Goal: Book appointment/travel/reservation

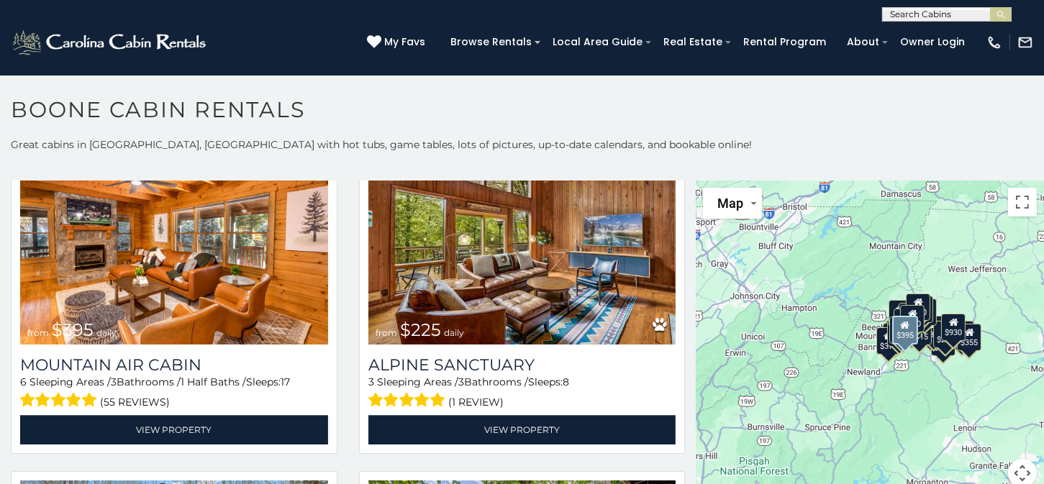
scroll to position [4675, 0]
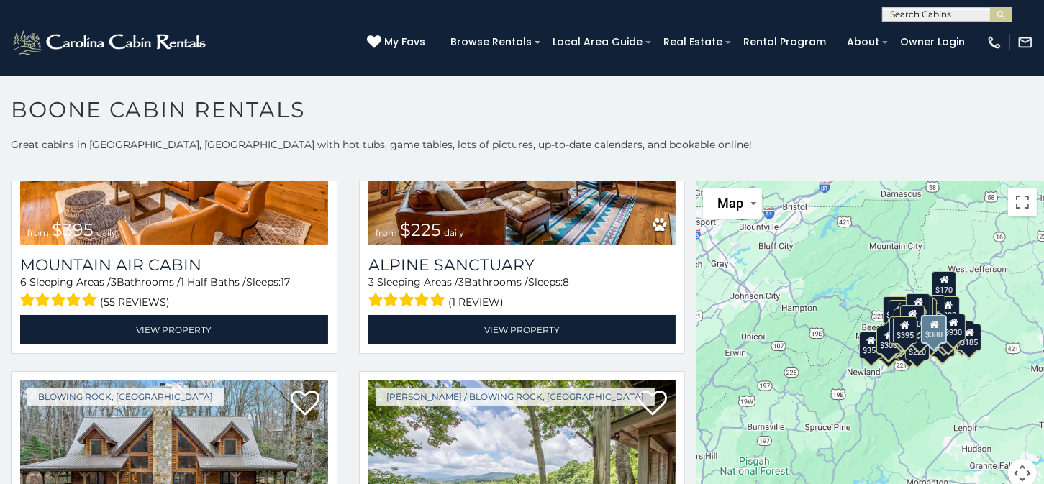
scroll to position [4416, 0]
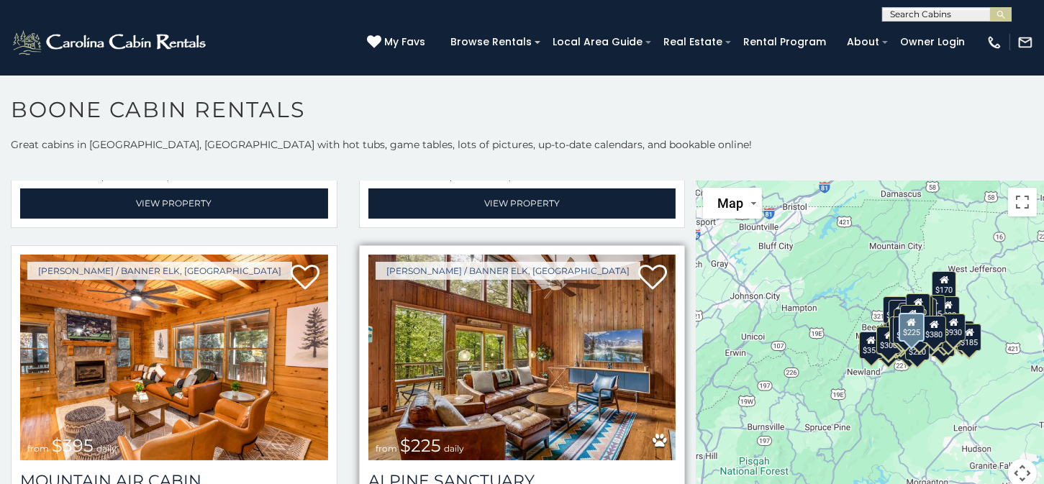
click at [507, 304] on img at bounding box center [522, 358] width 308 height 206
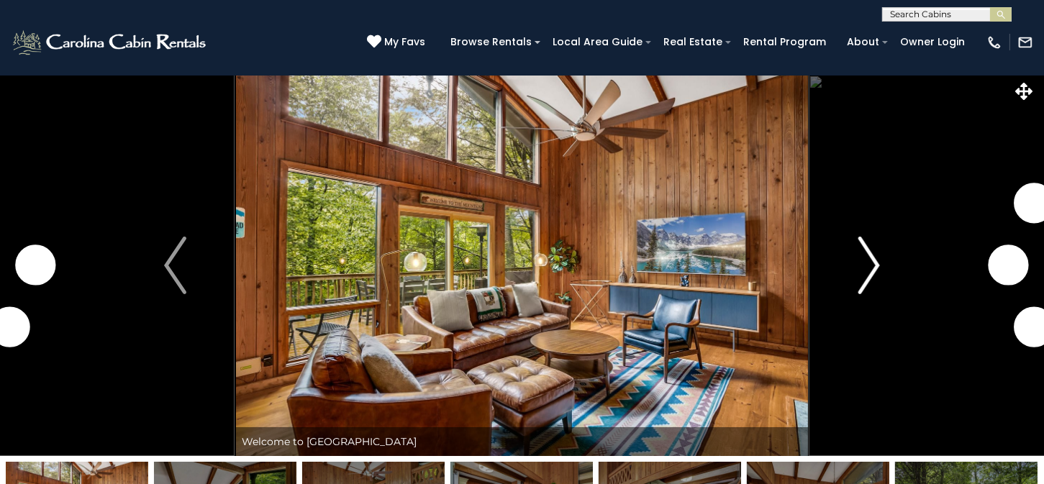
click at [871, 273] on img "Next" at bounding box center [868, 266] width 22 height 58
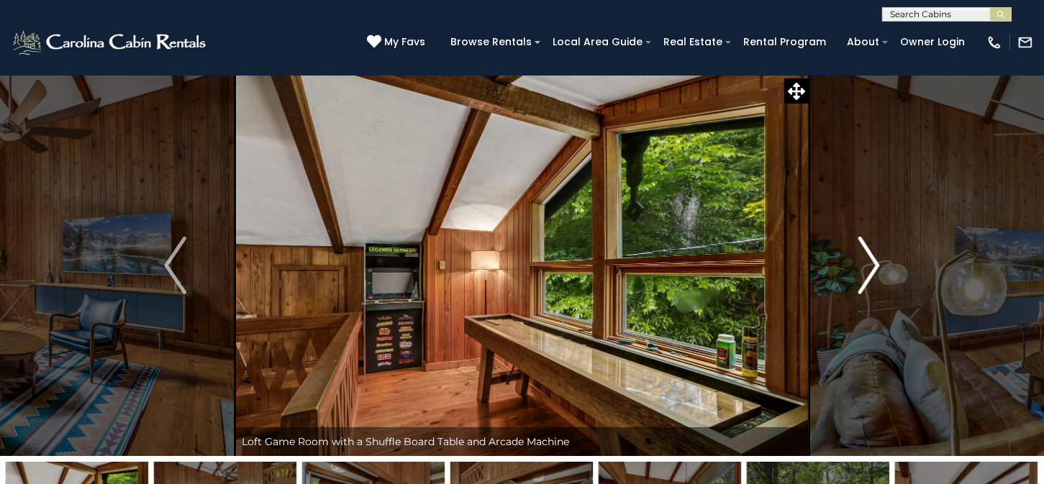
click at [871, 273] on img "Next" at bounding box center [868, 266] width 22 height 58
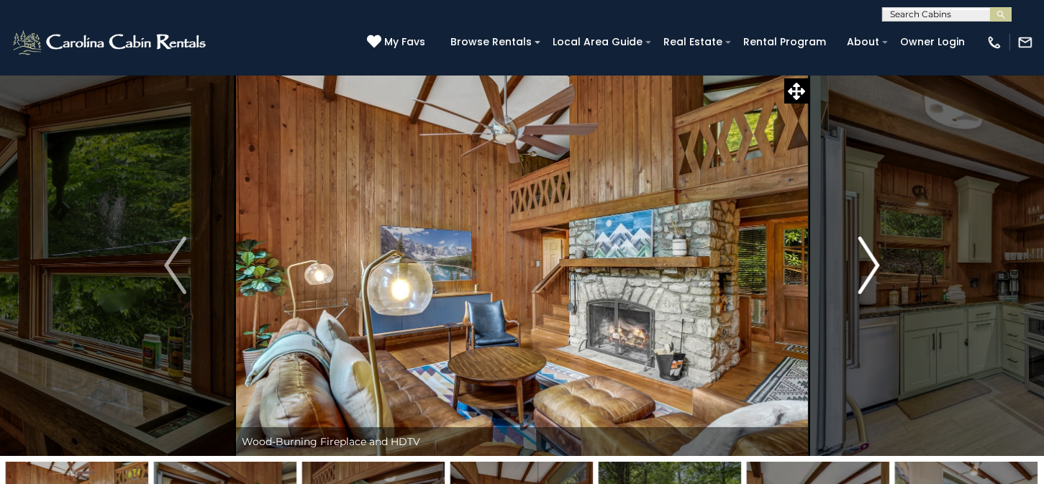
click at [871, 273] on img "Next" at bounding box center [868, 266] width 22 height 58
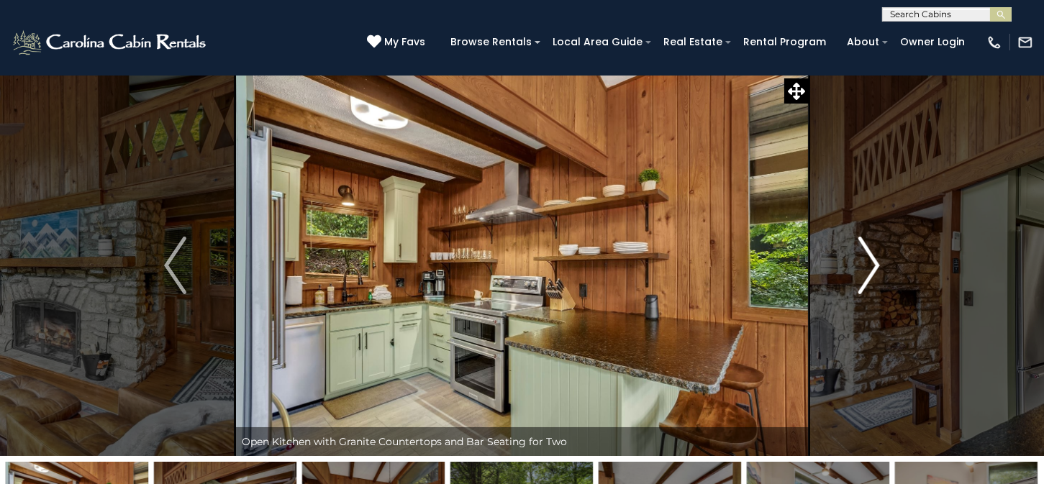
click at [871, 273] on img "Next" at bounding box center [868, 266] width 22 height 58
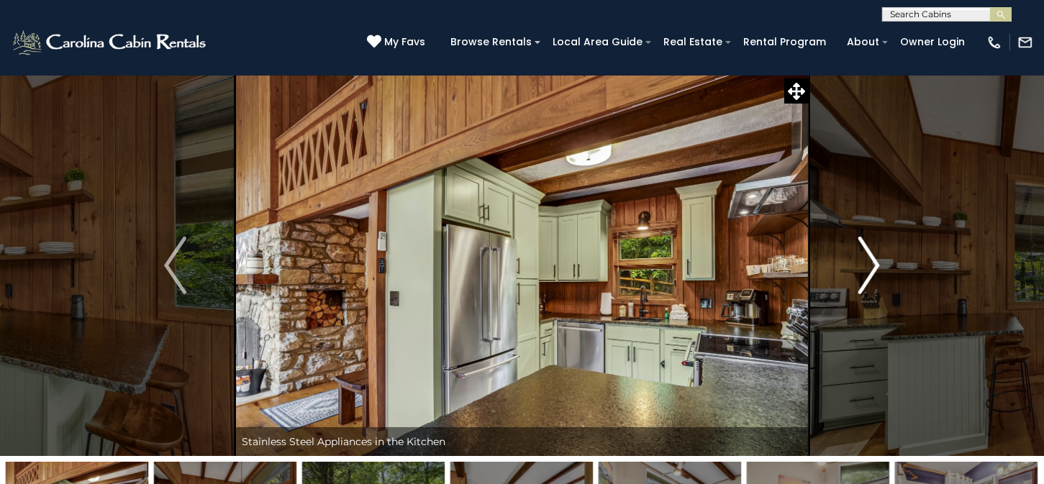
click at [871, 273] on img "Next" at bounding box center [868, 266] width 22 height 58
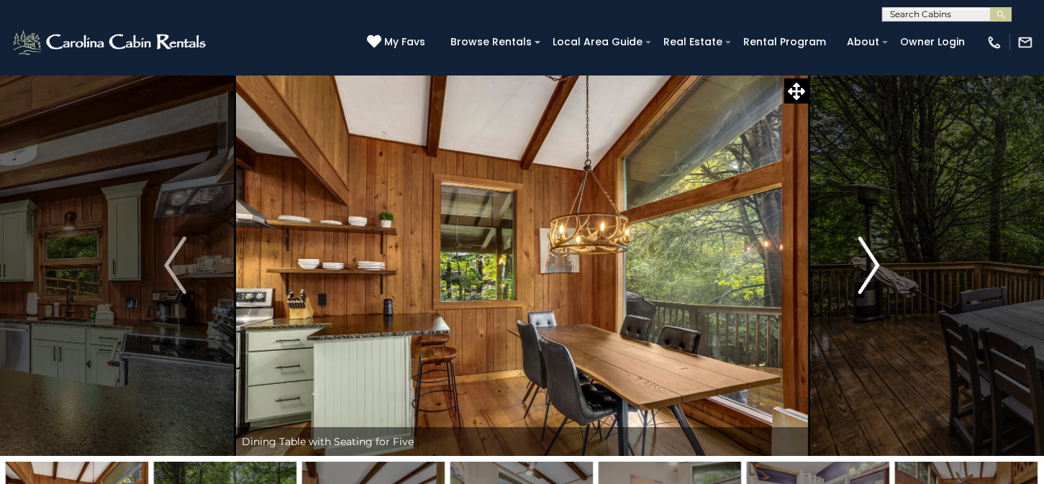
click at [871, 273] on img "Next" at bounding box center [868, 266] width 22 height 58
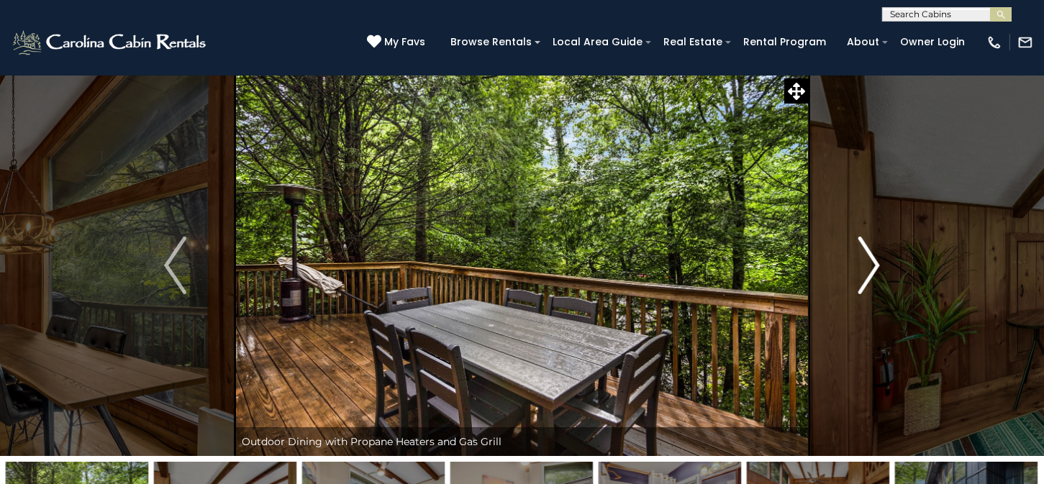
click at [871, 273] on img "Next" at bounding box center [868, 266] width 22 height 58
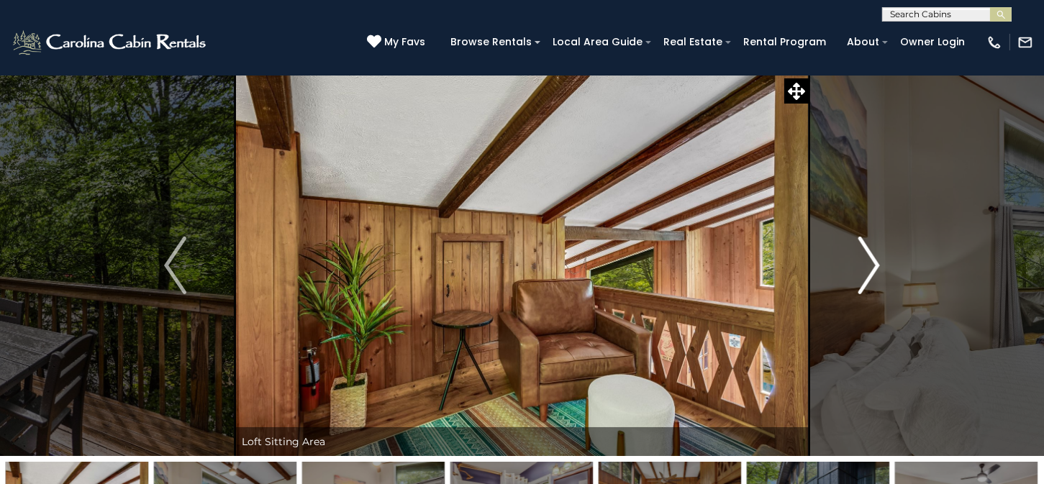
click at [871, 273] on img "Next" at bounding box center [868, 266] width 22 height 58
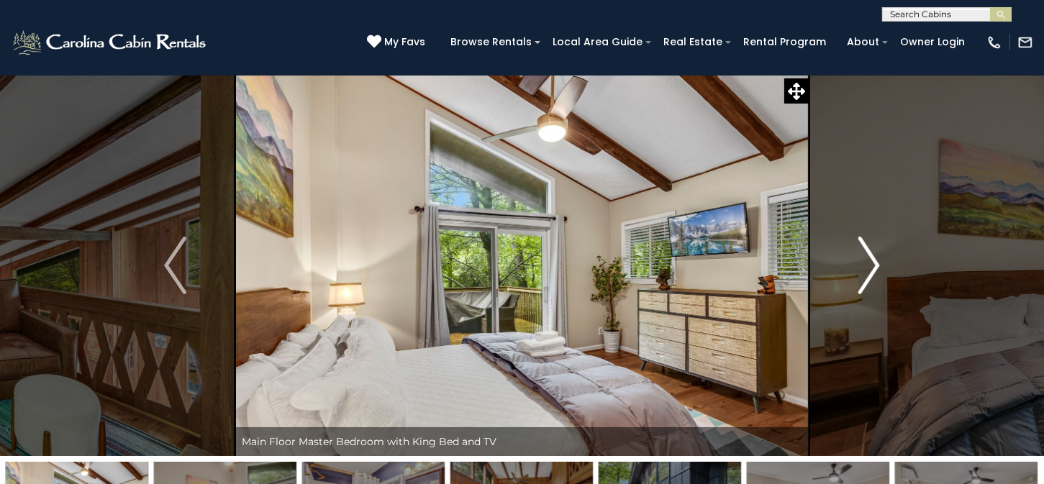
click at [871, 273] on img "Next" at bounding box center [868, 266] width 22 height 58
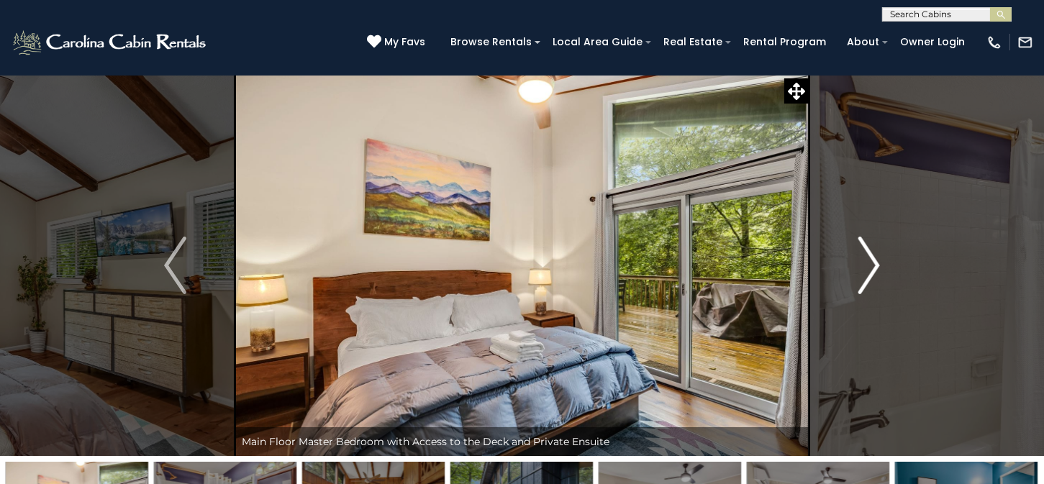
click at [871, 273] on img "Next" at bounding box center [868, 266] width 22 height 58
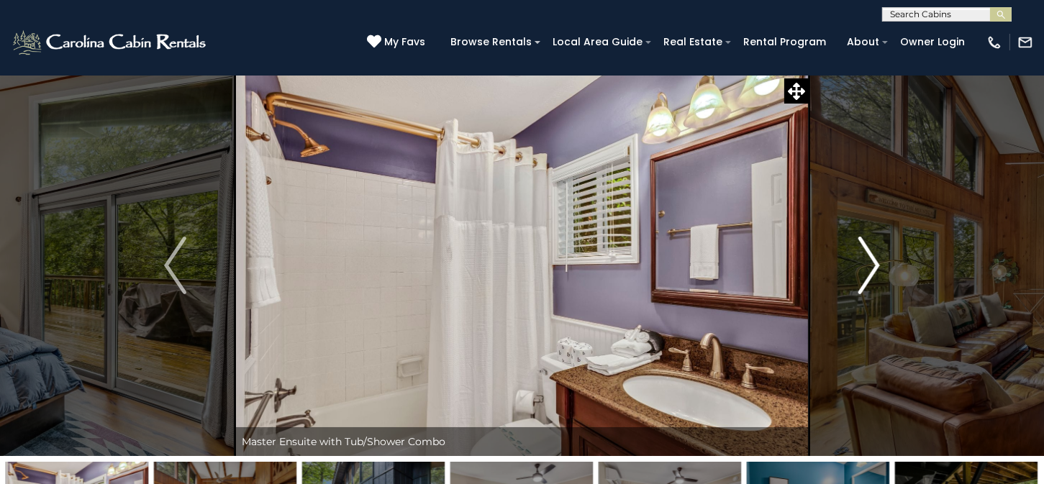
click at [871, 273] on img "Next" at bounding box center [868, 266] width 22 height 58
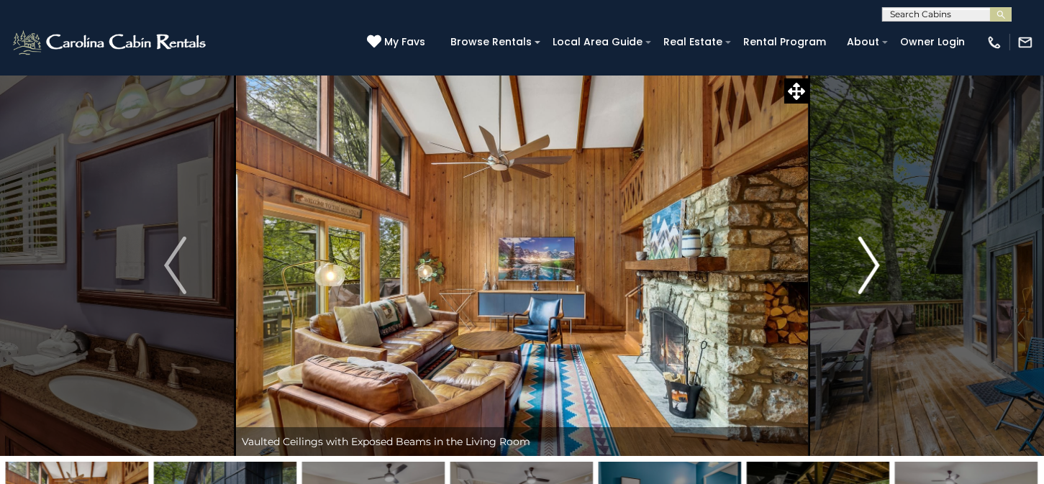
click at [871, 273] on img "Next" at bounding box center [868, 266] width 22 height 58
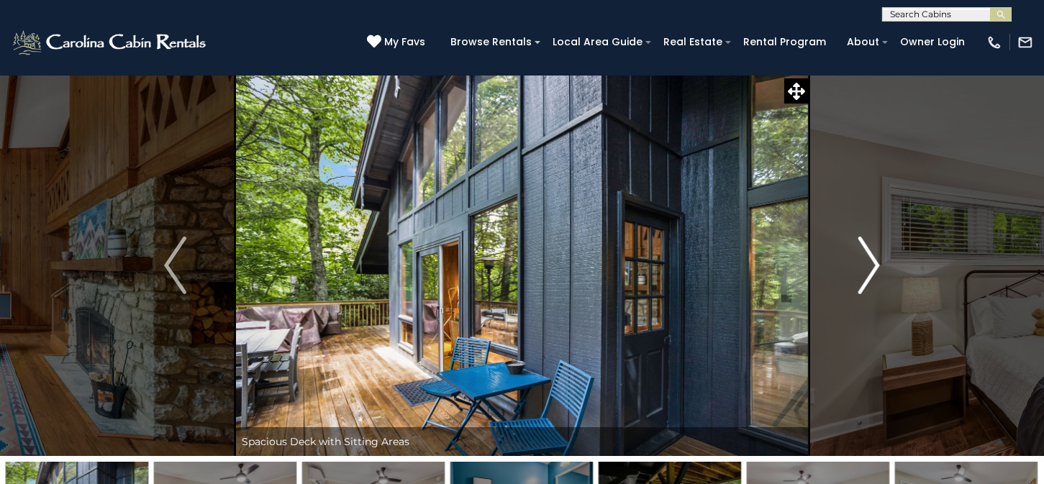
click at [871, 273] on img "Next" at bounding box center [868, 266] width 22 height 58
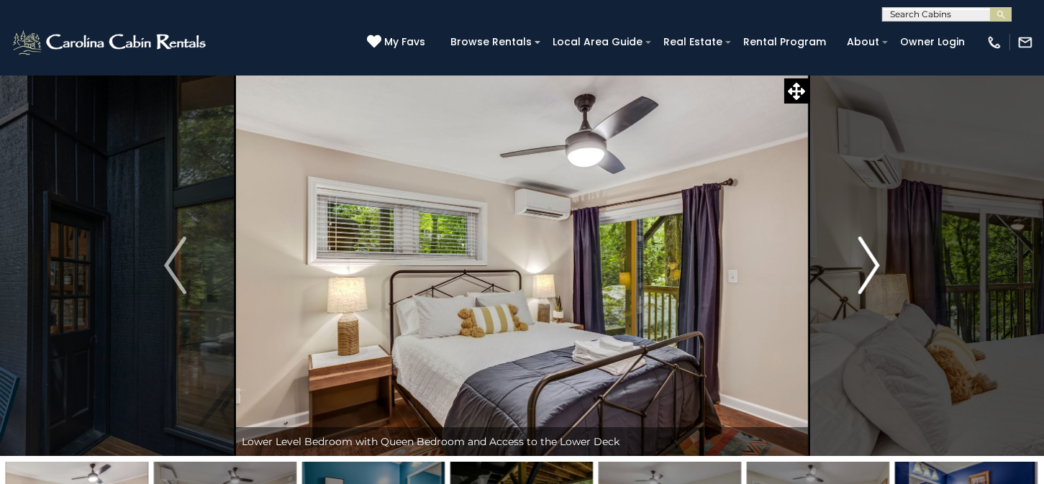
click at [871, 273] on img "Next" at bounding box center [868, 266] width 22 height 58
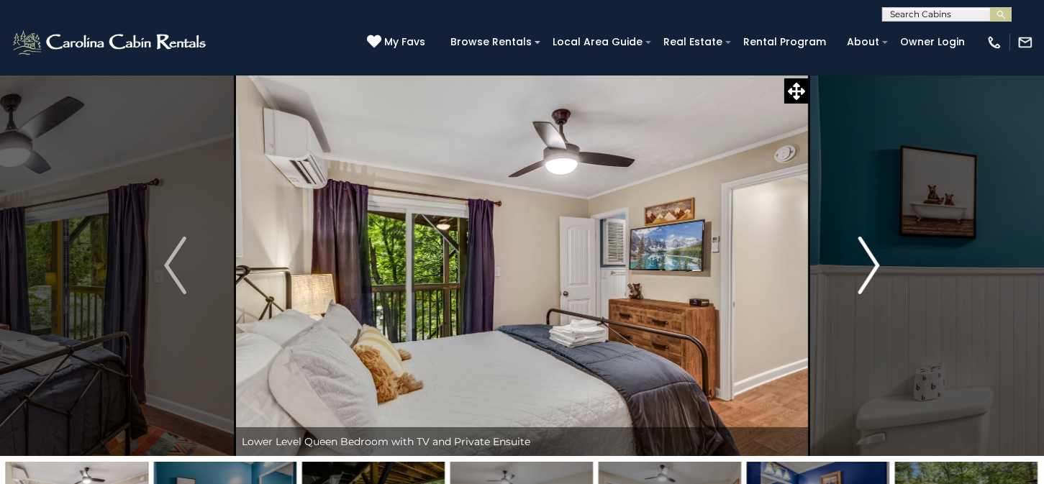
click at [871, 273] on img "Next" at bounding box center [868, 266] width 22 height 58
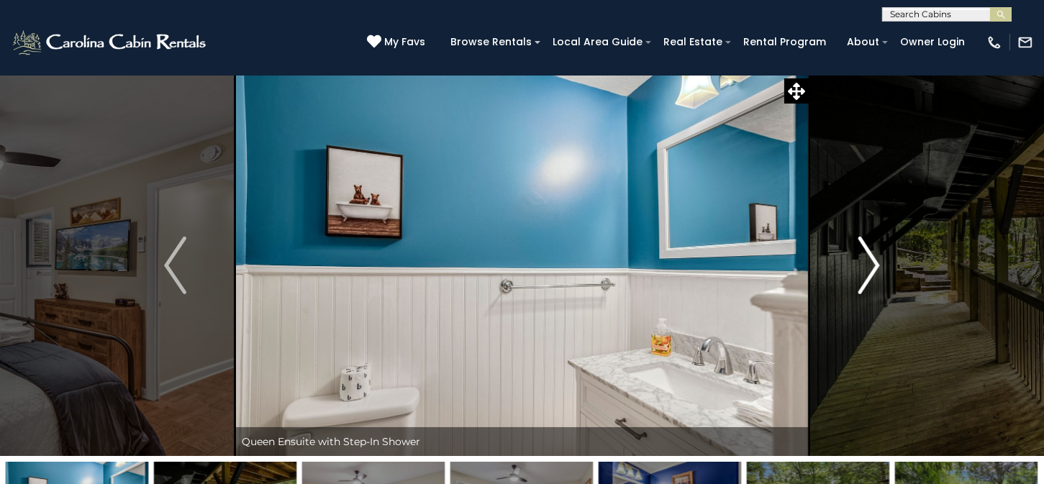
click at [871, 273] on img "Next" at bounding box center [868, 266] width 22 height 58
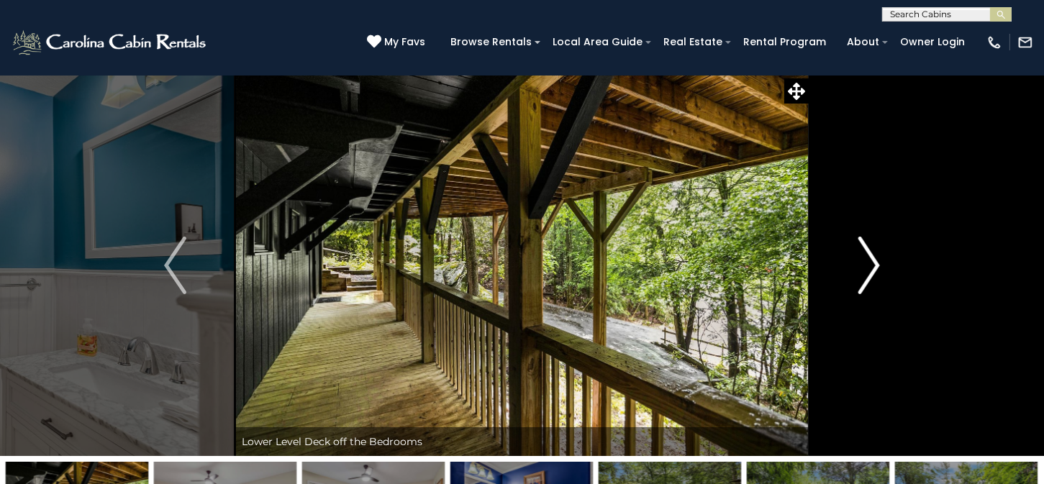
click at [871, 273] on img "Next" at bounding box center [868, 266] width 22 height 58
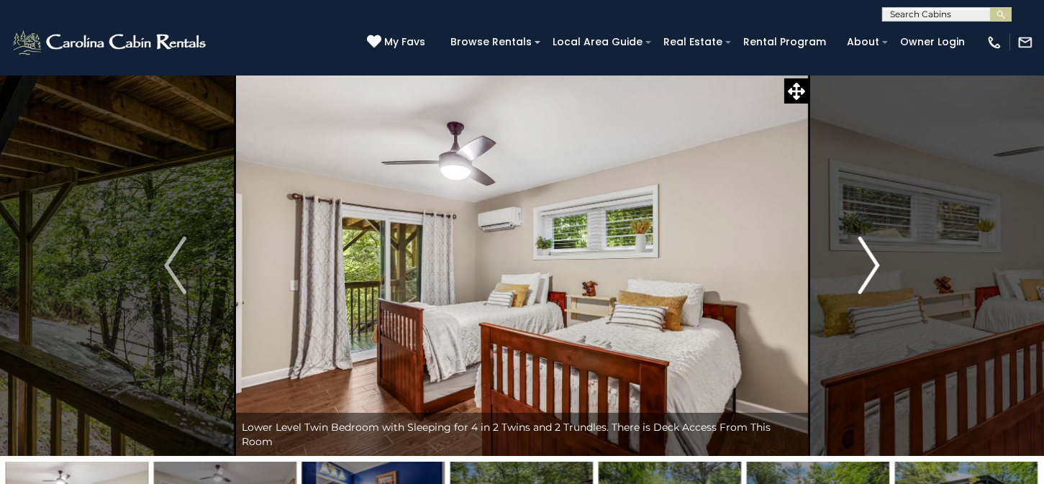
click at [867, 273] on img "Next" at bounding box center [868, 266] width 22 height 58
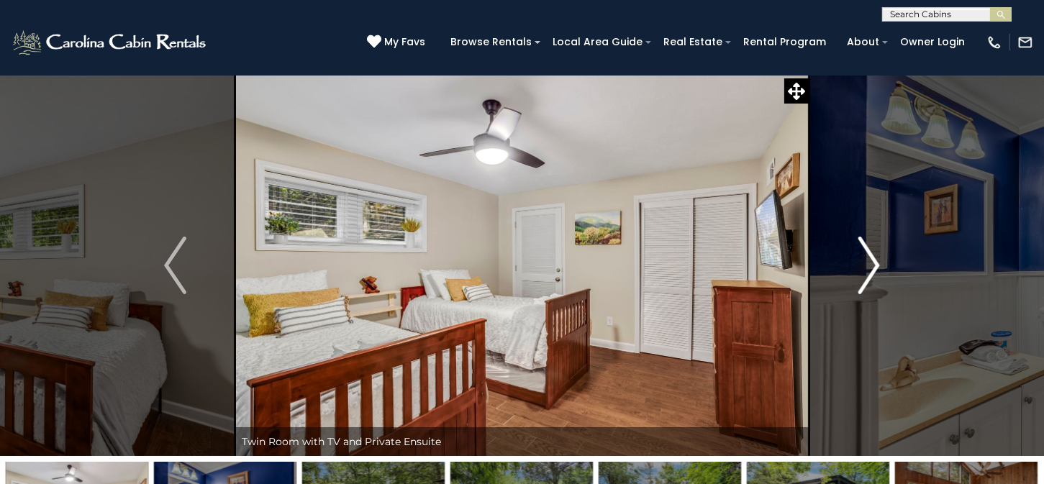
click at [866, 273] on img "Next" at bounding box center [868, 266] width 22 height 58
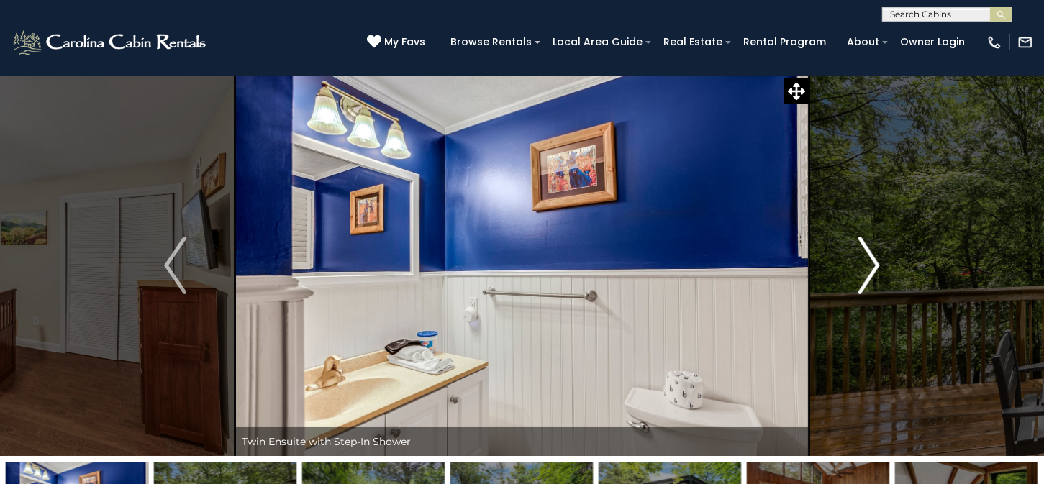
click at [866, 273] on img "Next" at bounding box center [868, 266] width 22 height 58
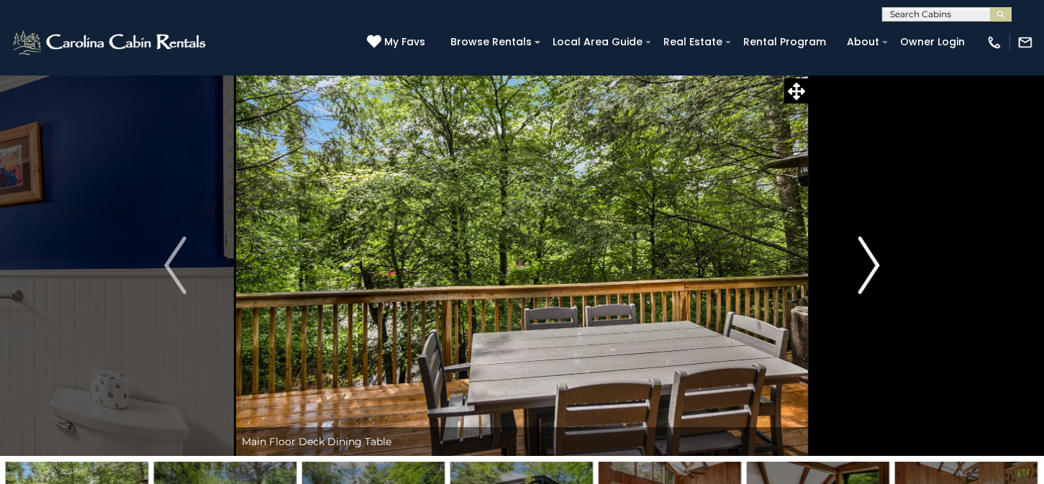
click at [866, 273] on img "Next" at bounding box center [868, 266] width 22 height 58
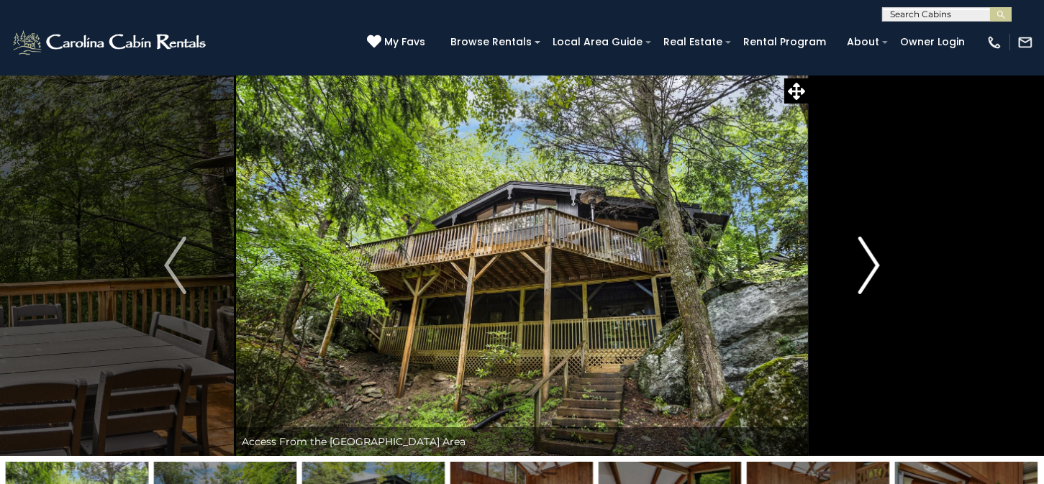
click at [866, 273] on img "Next" at bounding box center [868, 266] width 22 height 58
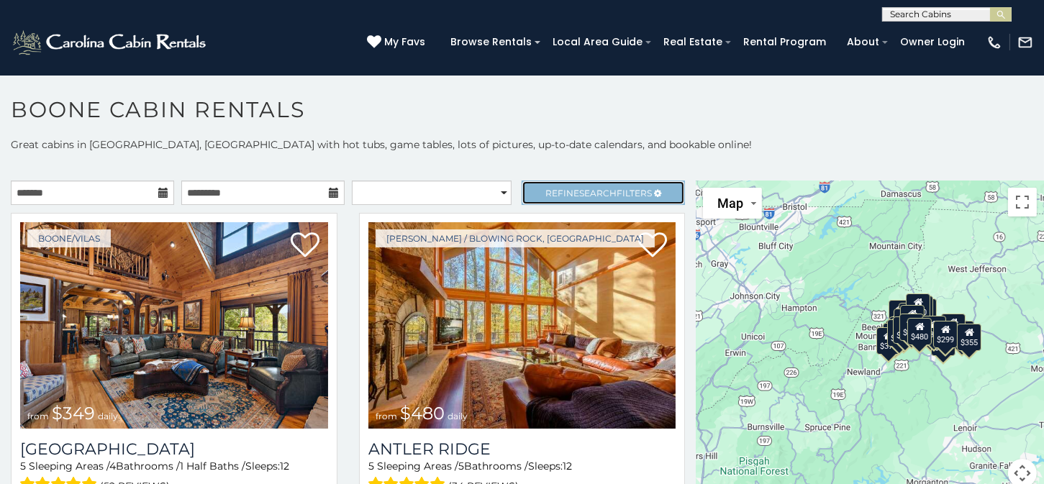
click at [554, 196] on span "Refine Search Filters" at bounding box center [598, 193] width 106 height 11
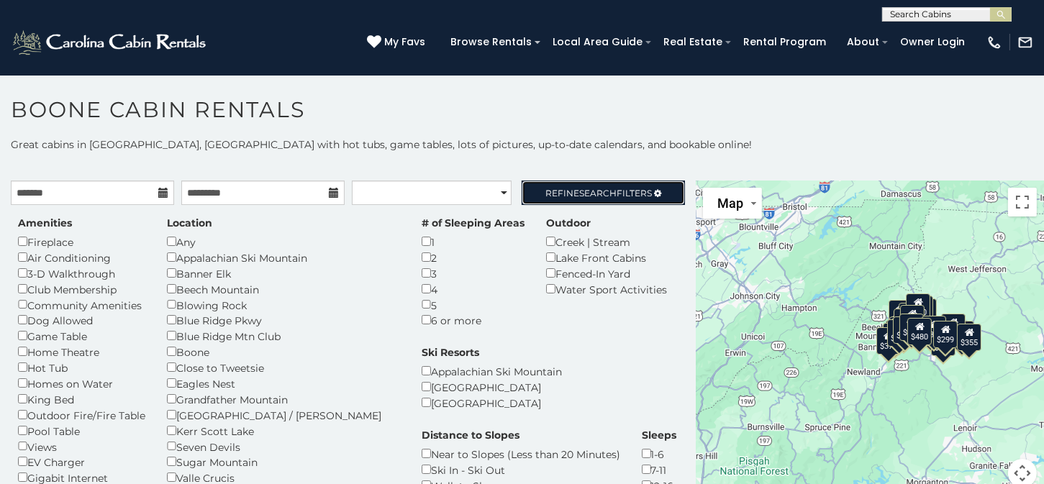
scroll to position [72, 0]
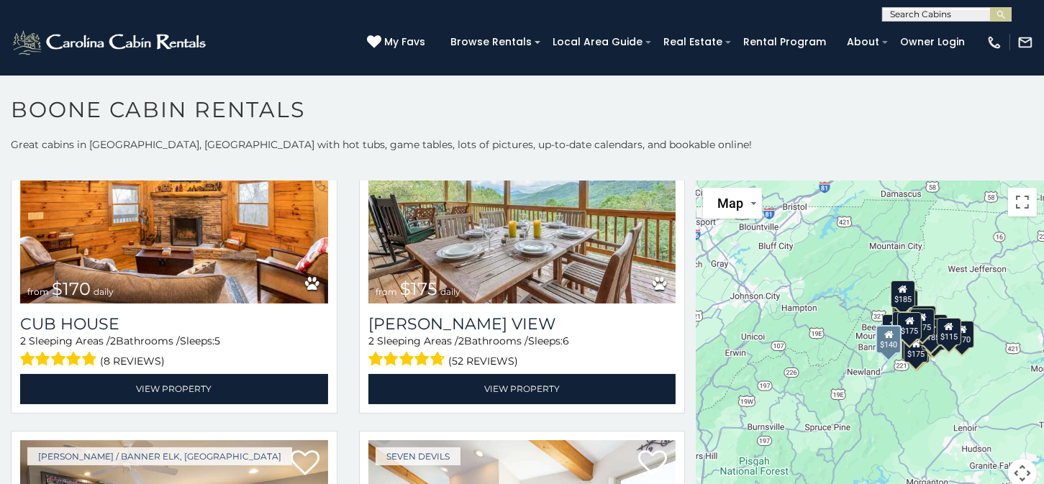
scroll to position [1079, 0]
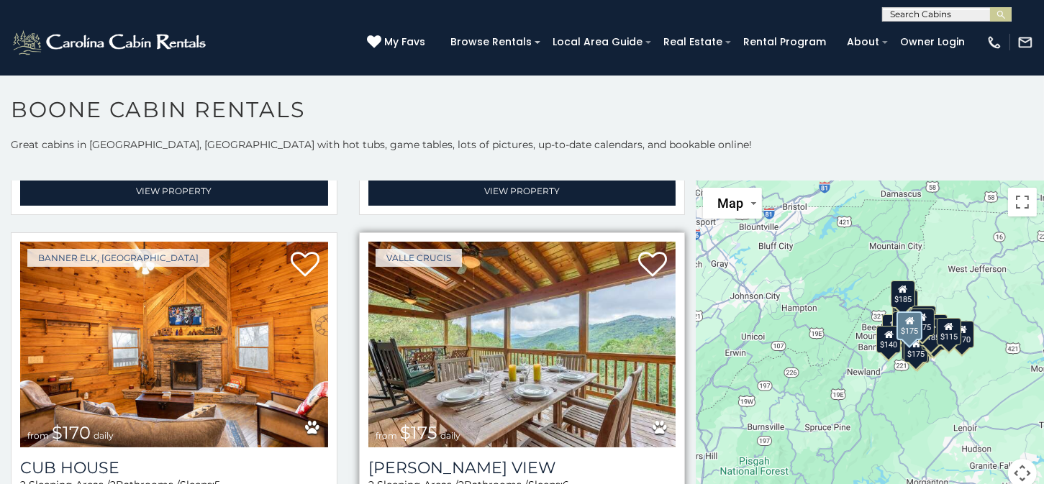
click at [510, 381] on img at bounding box center [522, 345] width 308 height 206
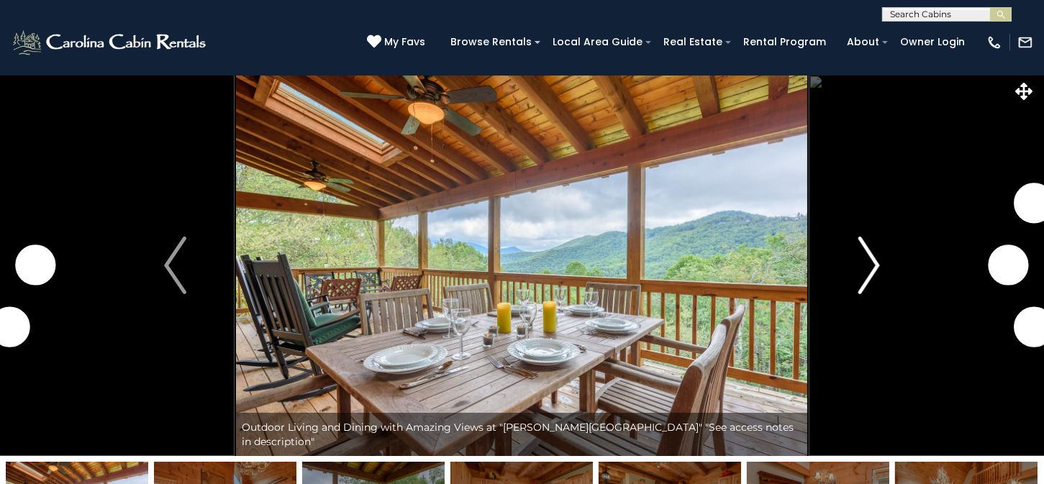
click at [865, 258] on img "Next" at bounding box center [868, 266] width 22 height 58
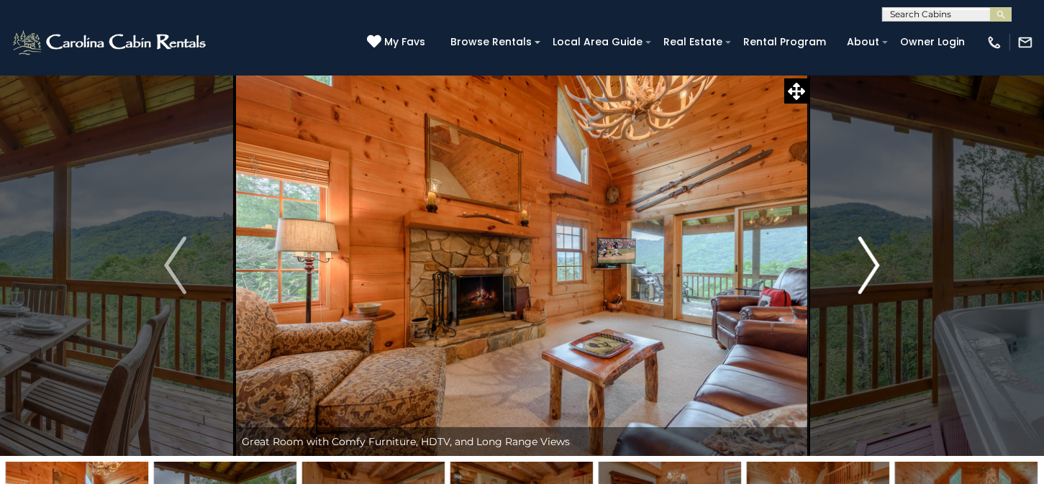
click at [865, 258] on img "Next" at bounding box center [868, 266] width 22 height 58
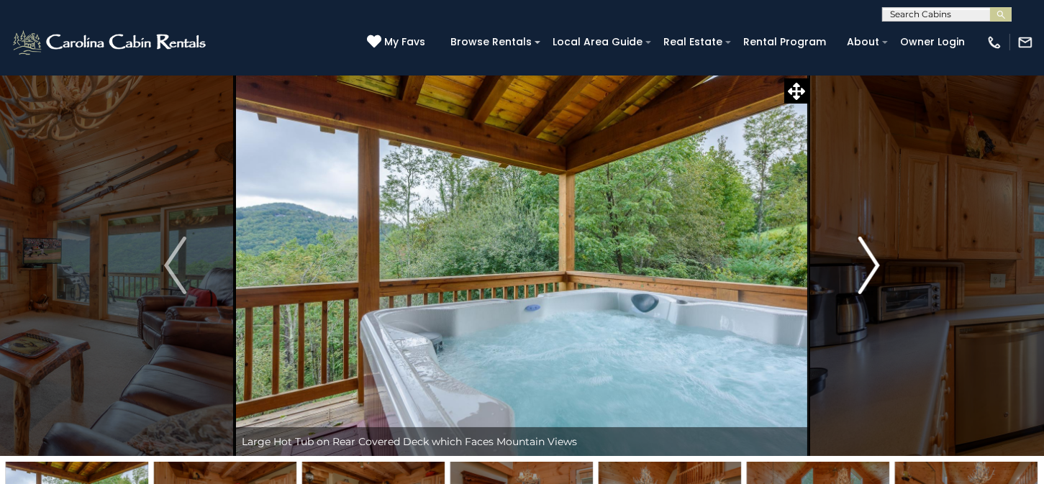
click at [865, 258] on img "Next" at bounding box center [868, 266] width 22 height 58
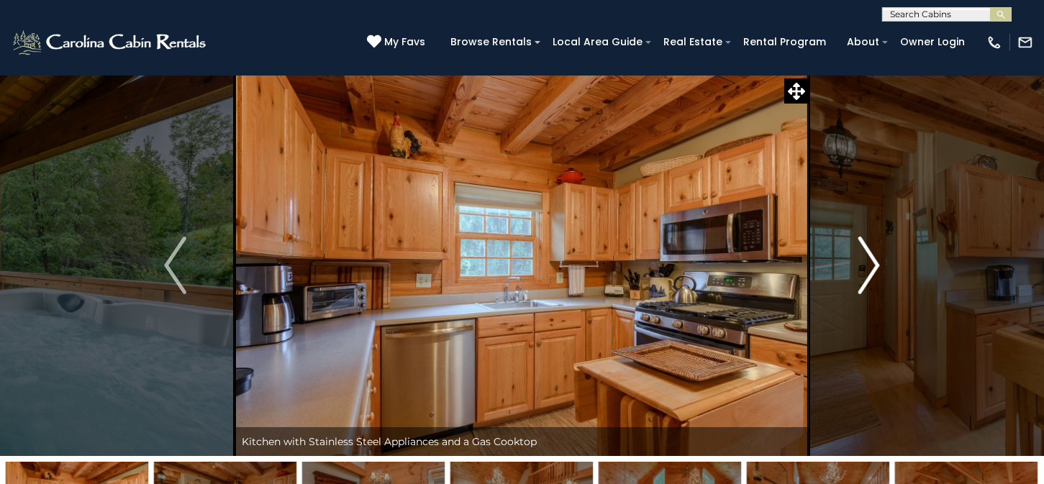
click at [865, 258] on img "Next" at bounding box center [868, 266] width 22 height 58
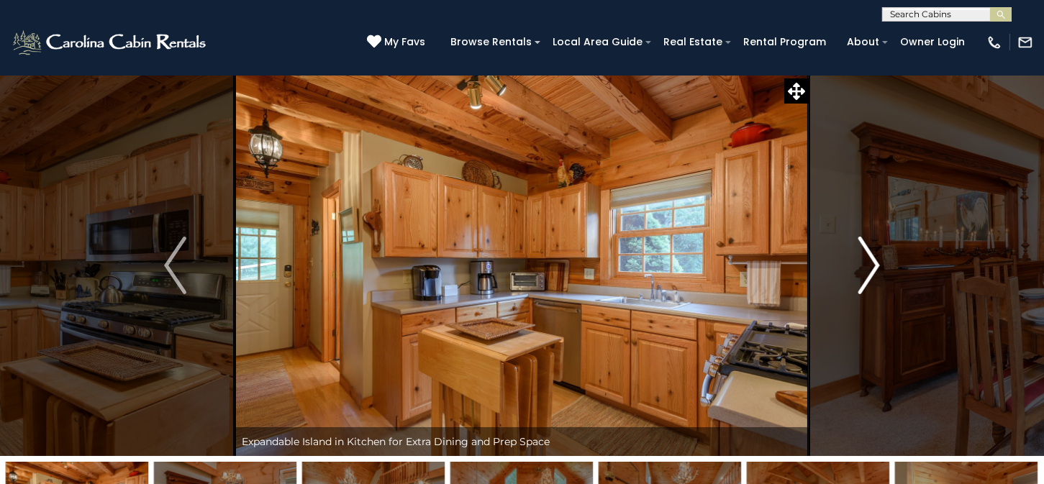
click at [865, 258] on img "Next" at bounding box center [868, 266] width 22 height 58
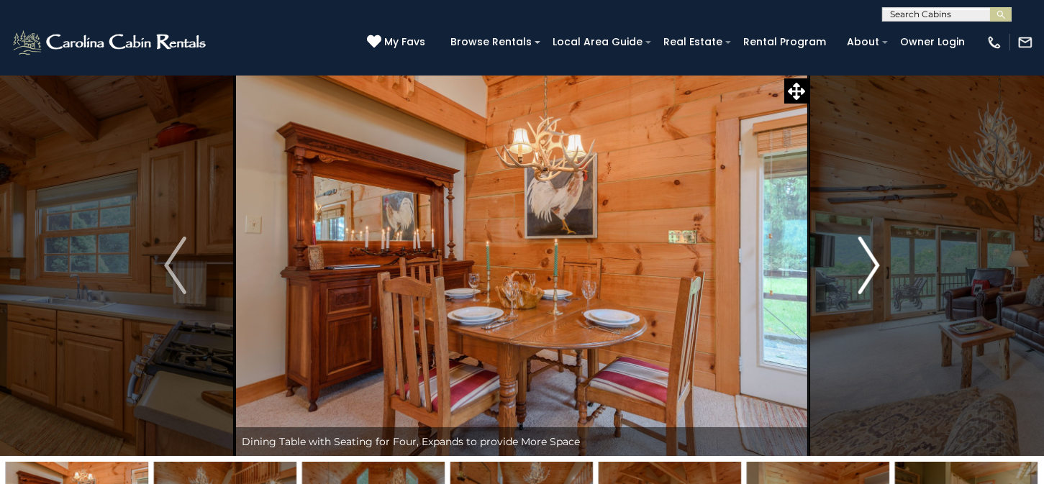
click at [865, 258] on img "Next" at bounding box center [868, 266] width 22 height 58
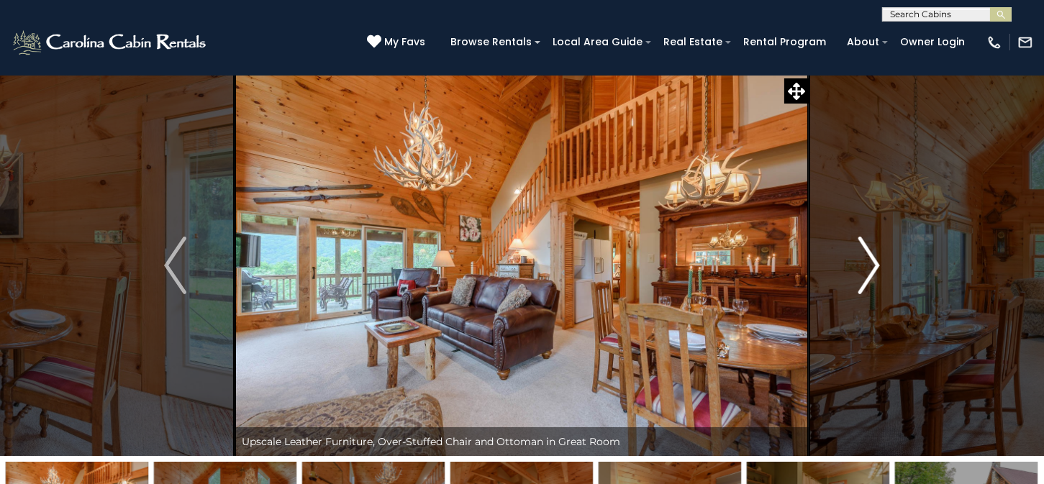
click at [865, 258] on img "Next" at bounding box center [868, 266] width 22 height 58
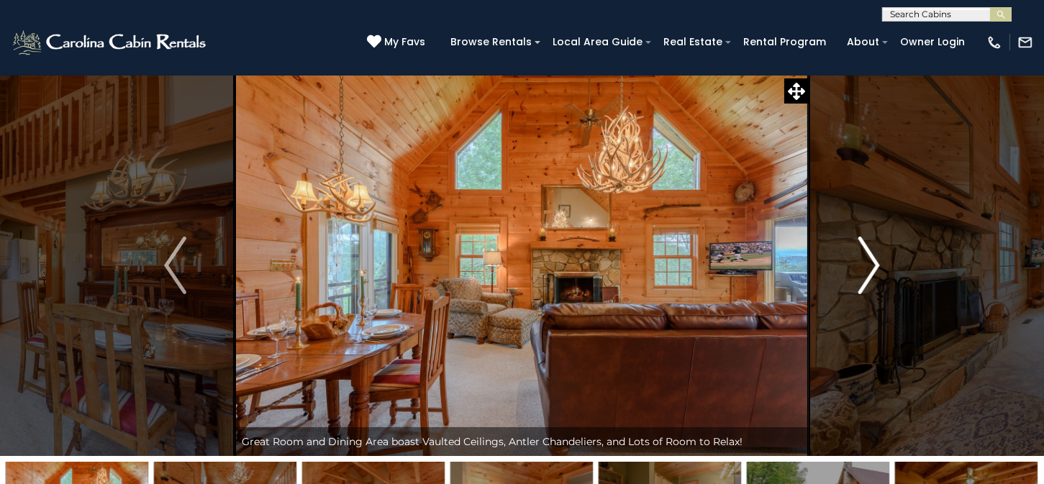
click at [865, 258] on img "Next" at bounding box center [868, 266] width 22 height 58
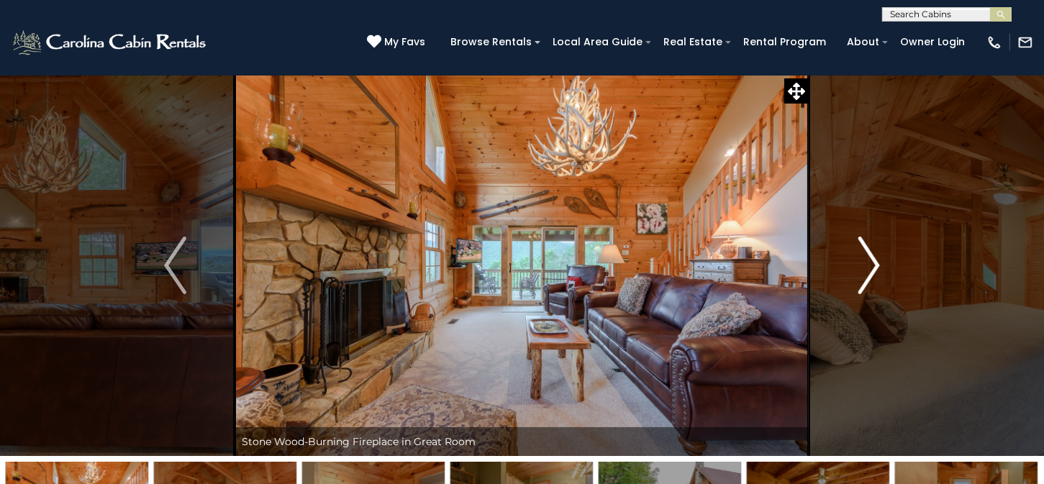
click at [867, 255] on img "Next" at bounding box center [868, 266] width 22 height 58
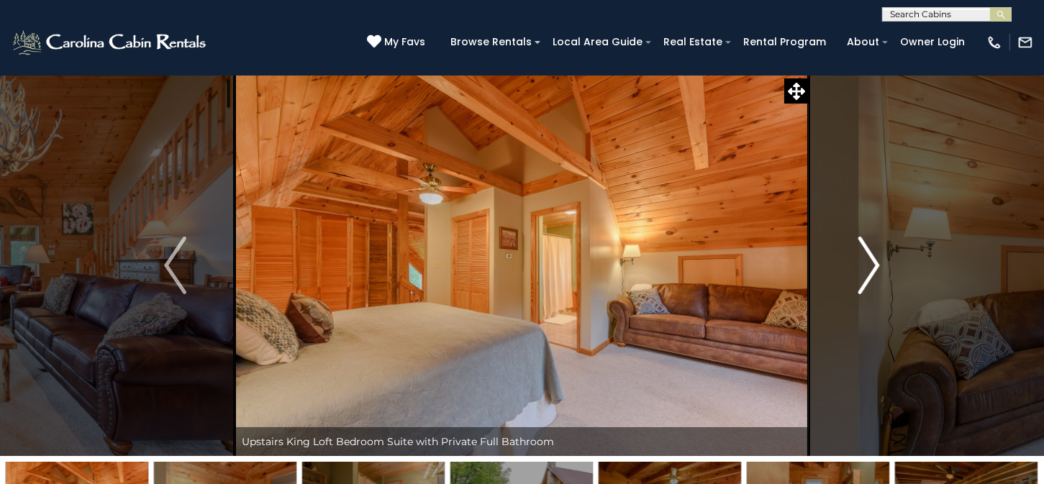
click at [867, 255] on img "Next" at bounding box center [868, 266] width 22 height 58
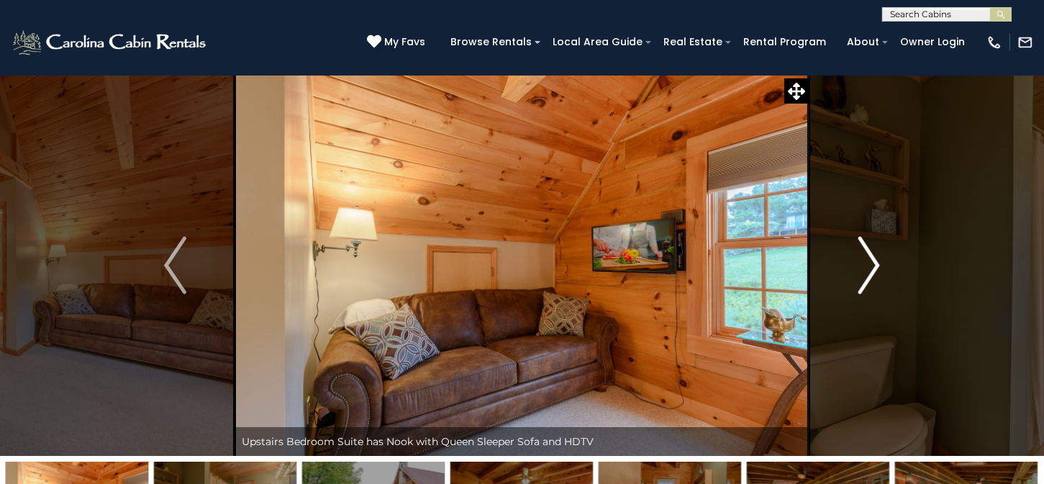
click at [867, 255] on img "Next" at bounding box center [868, 266] width 22 height 58
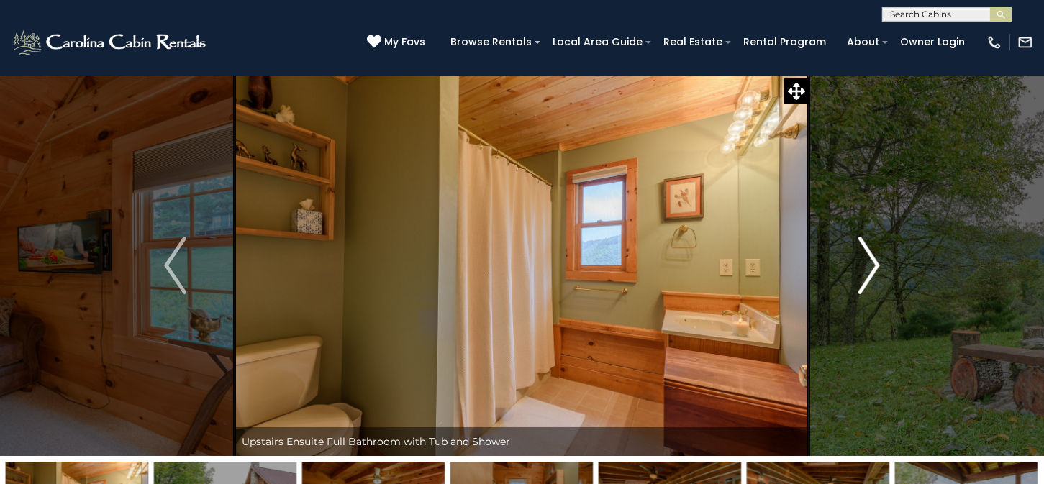
click at [867, 255] on img "Next" at bounding box center [868, 266] width 22 height 58
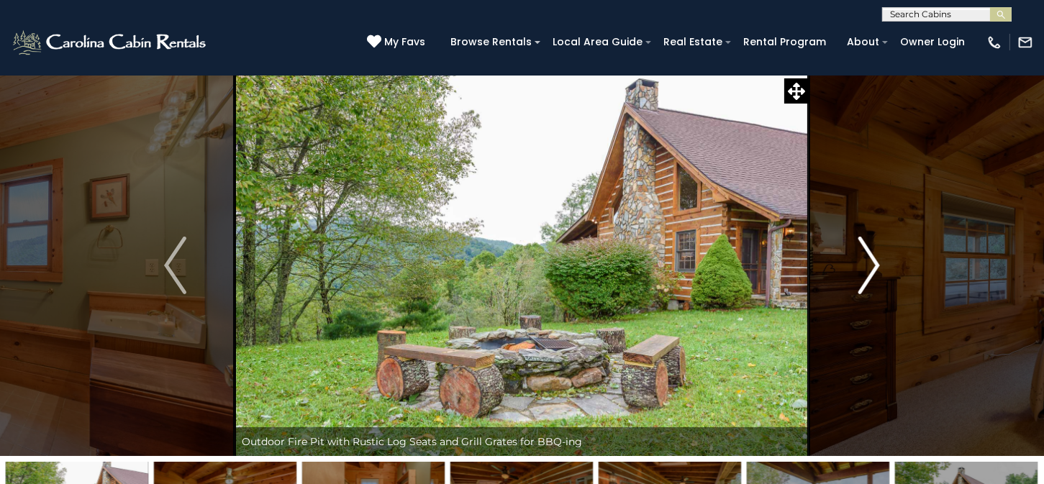
click at [867, 255] on img "Next" at bounding box center [868, 266] width 22 height 58
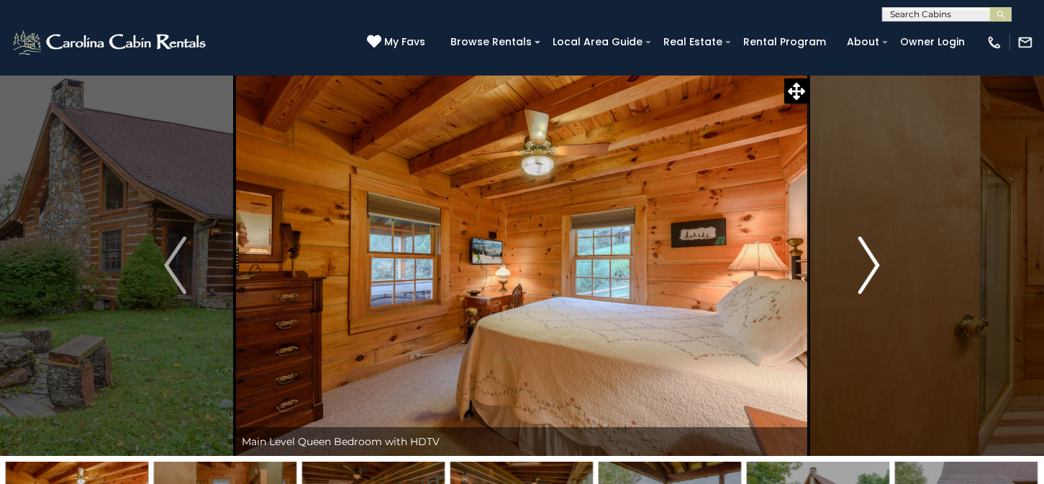
click at [867, 254] on img "Next" at bounding box center [868, 266] width 22 height 58
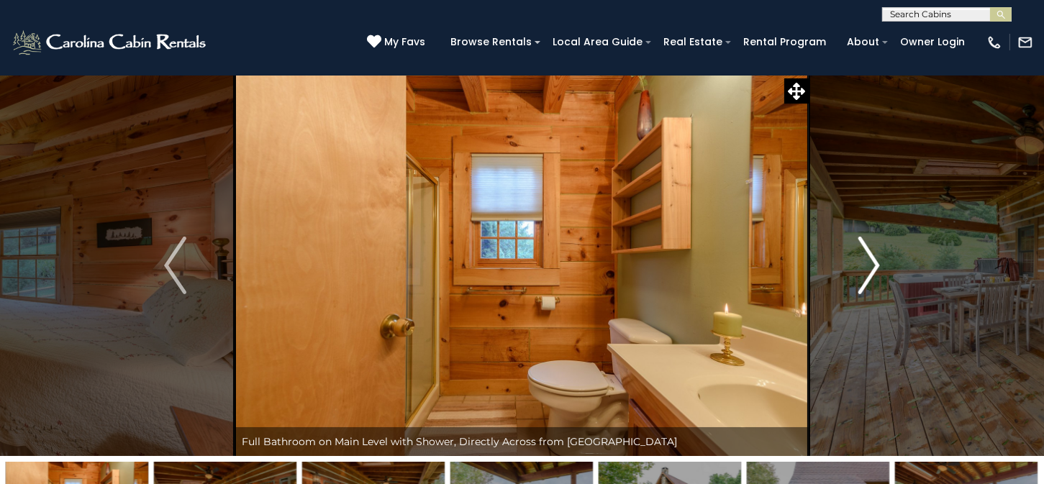
click at [867, 254] on img "Next" at bounding box center [868, 266] width 22 height 58
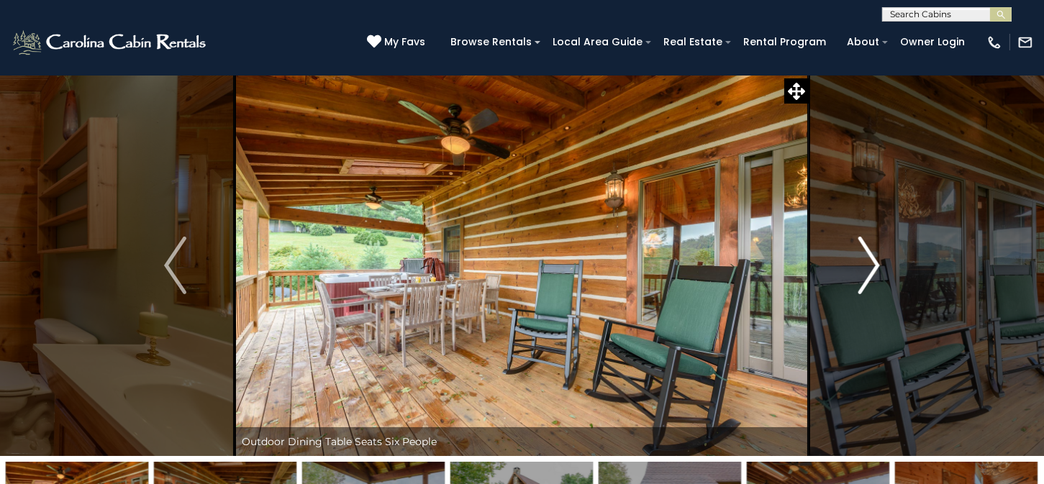
click at [867, 254] on img "Next" at bounding box center [868, 266] width 22 height 58
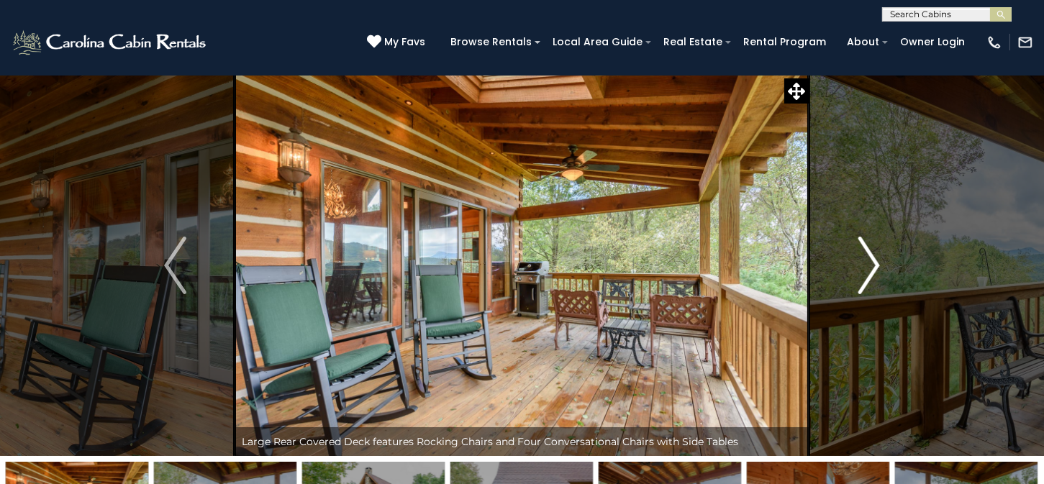
click at [867, 254] on img "Next" at bounding box center [868, 266] width 22 height 58
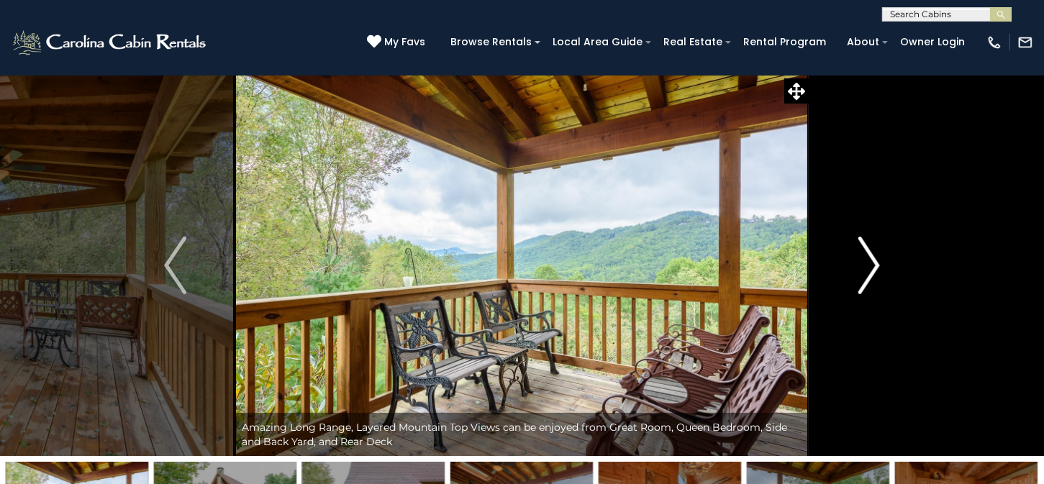
click at [867, 254] on img "Next" at bounding box center [868, 266] width 22 height 58
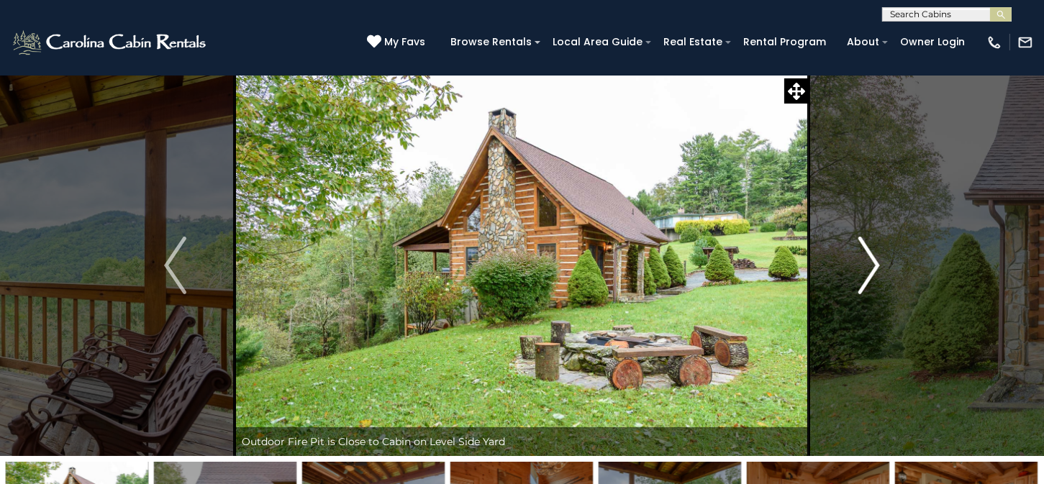
click at [869, 268] on img "Next" at bounding box center [868, 266] width 22 height 58
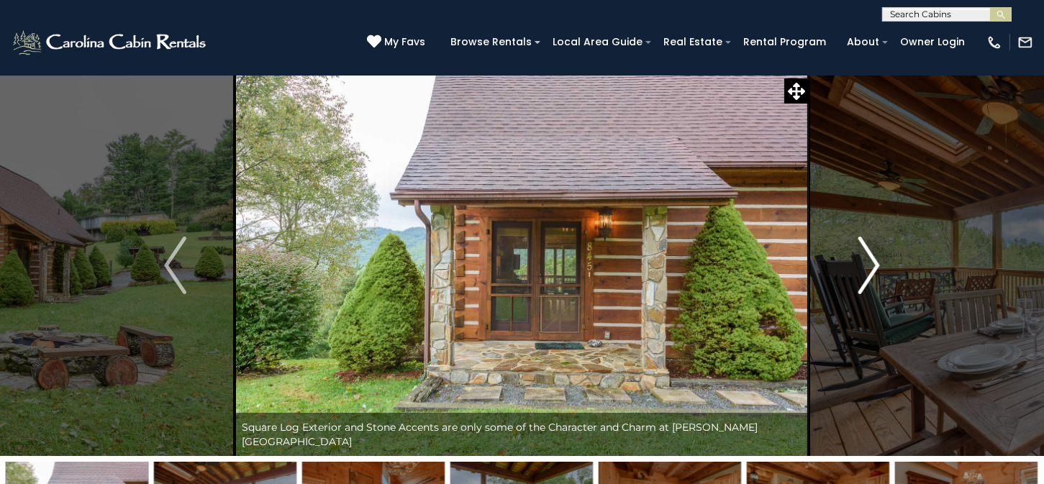
click at [869, 268] on img "Next" at bounding box center [868, 266] width 22 height 58
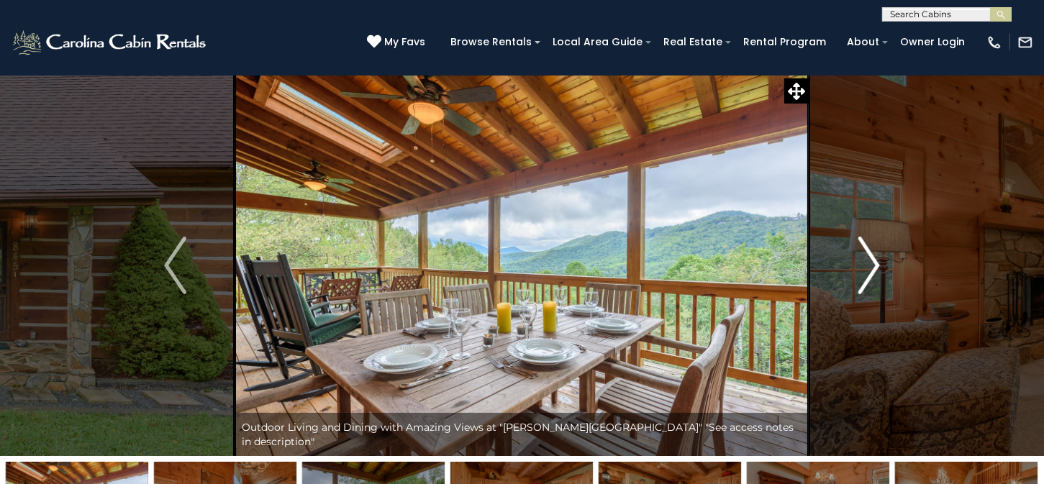
click at [869, 268] on img "Next" at bounding box center [868, 266] width 22 height 58
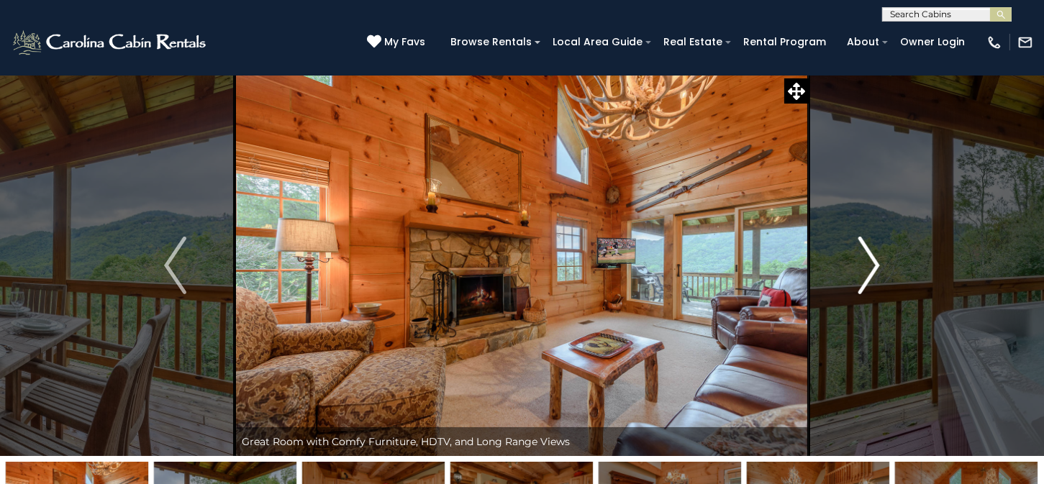
click at [869, 268] on img "Next" at bounding box center [868, 266] width 22 height 58
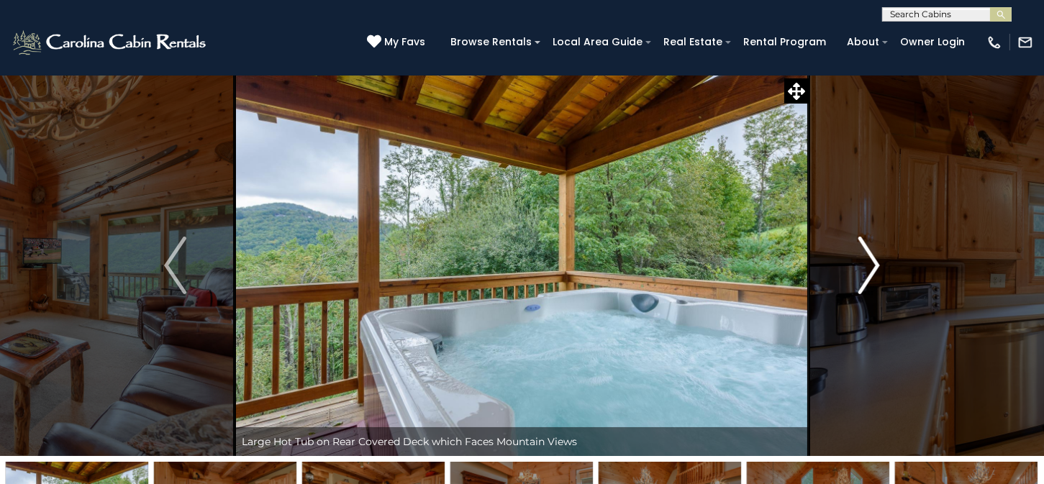
click at [869, 268] on img "Next" at bounding box center [868, 266] width 22 height 58
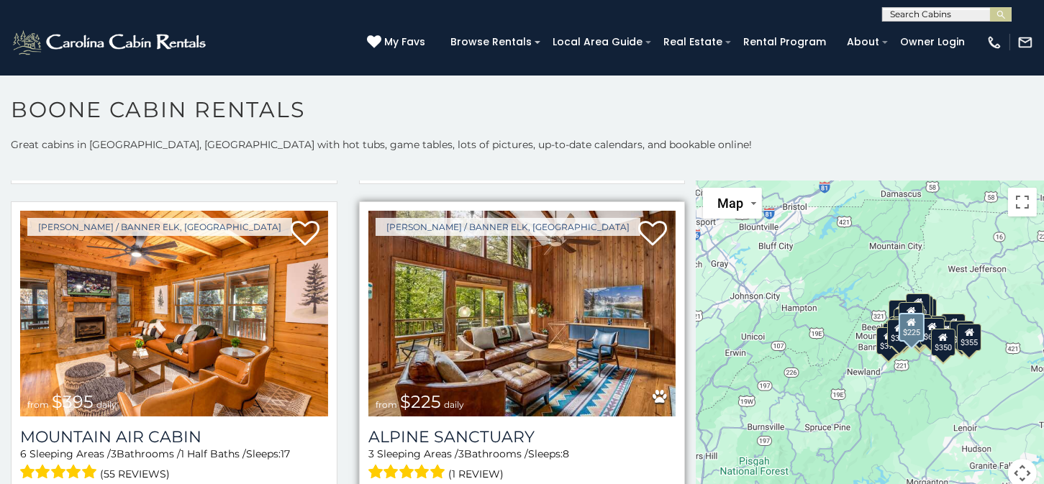
scroll to position [4603, 0]
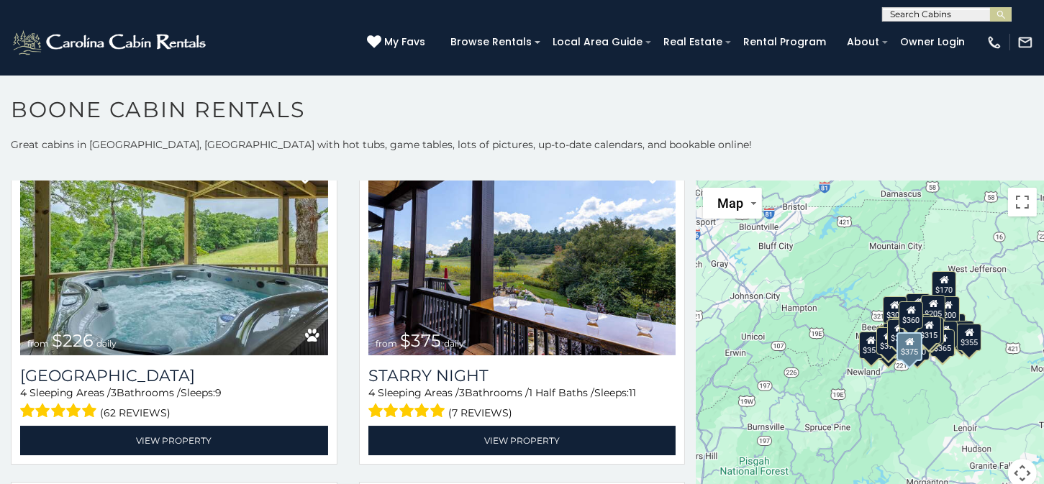
scroll to position [6429, 0]
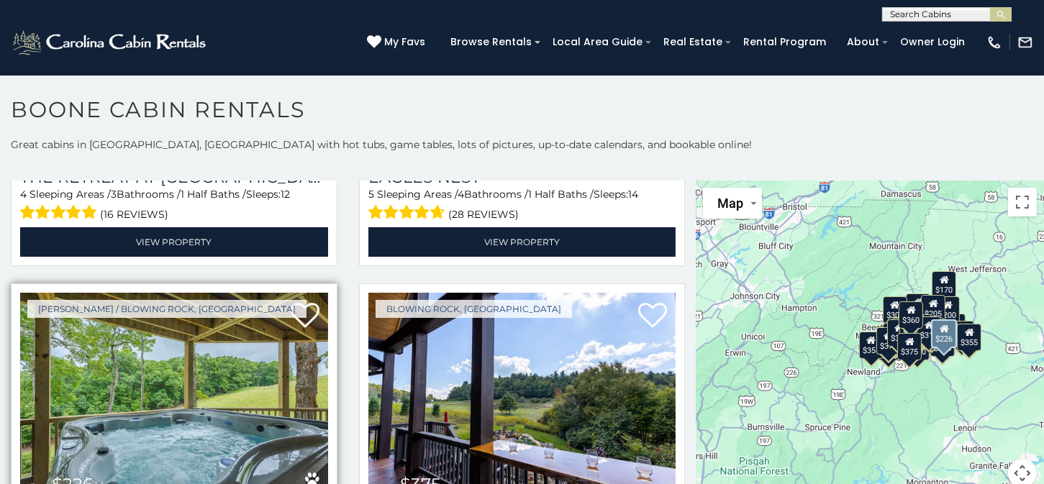
click at [165, 316] on img at bounding box center [174, 396] width 308 height 206
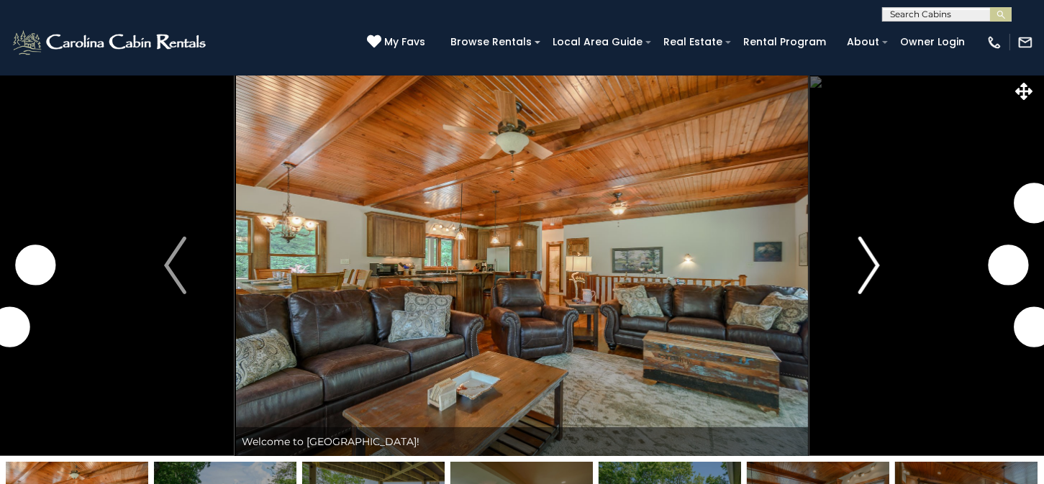
click at [868, 270] on img "Next" at bounding box center [868, 266] width 22 height 58
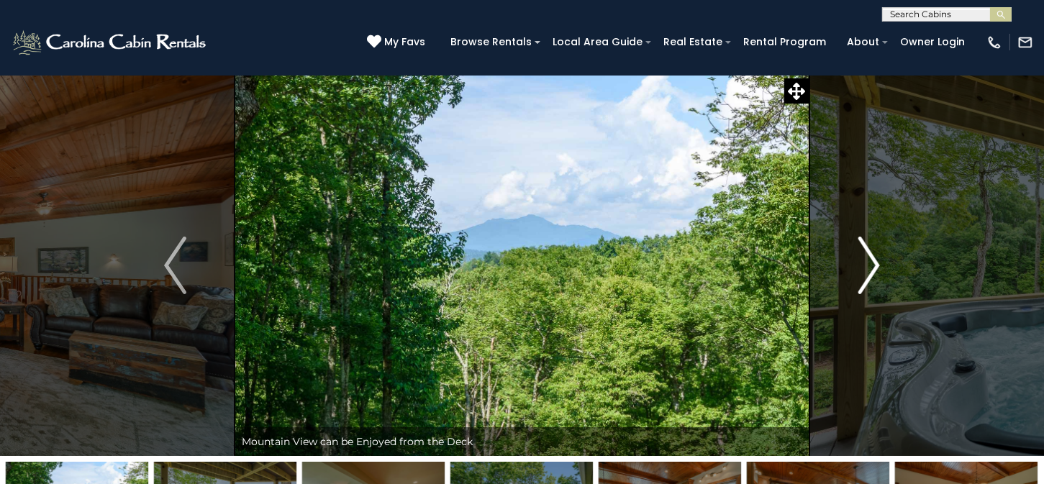
click at [868, 270] on img "Next" at bounding box center [868, 266] width 22 height 58
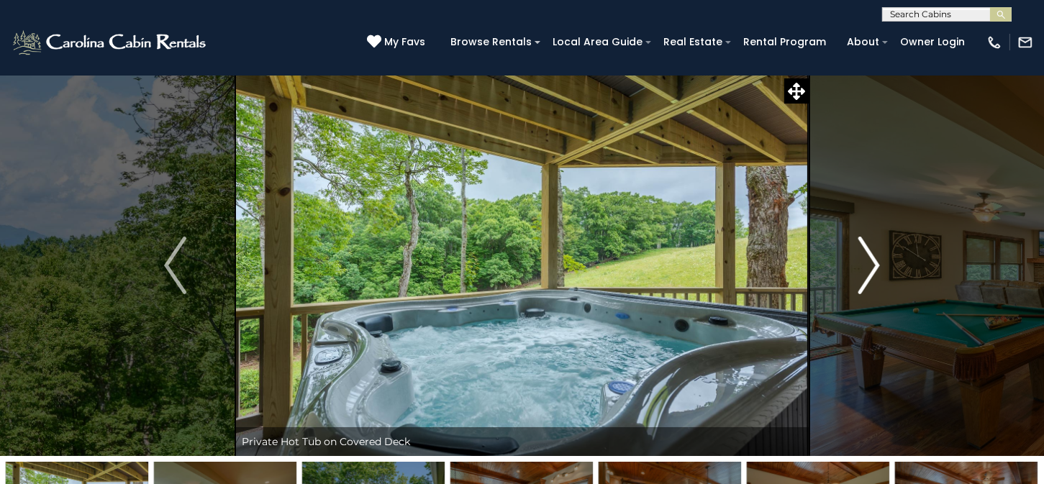
click at [868, 270] on img "Next" at bounding box center [868, 266] width 22 height 58
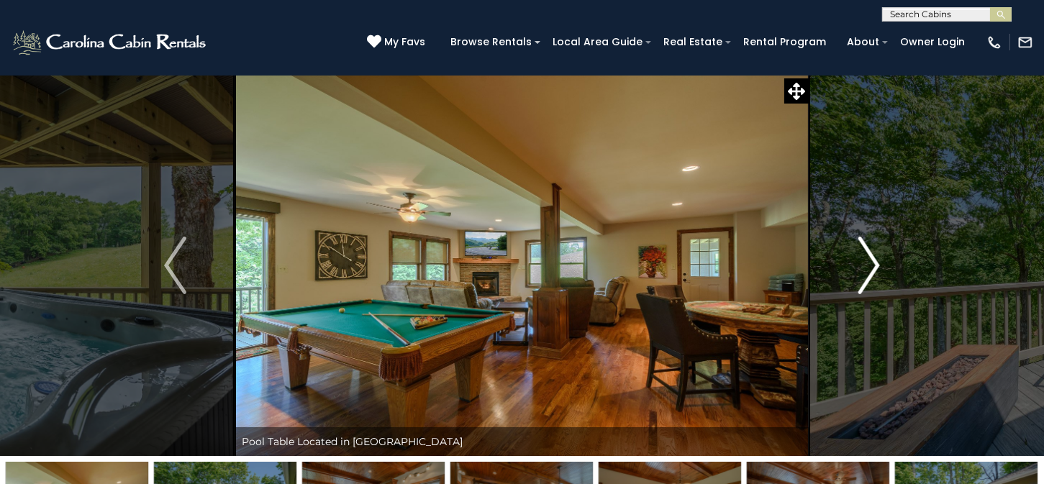
click at [868, 270] on img "Next" at bounding box center [868, 266] width 22 height 58
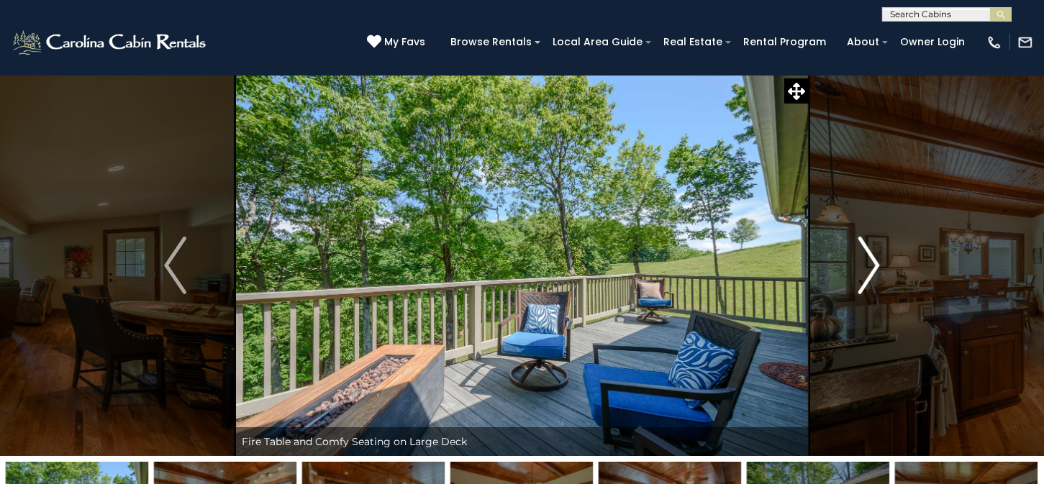
click at [868, 270] on img "Next" at bounding box center [868, 266] width 22 height 58
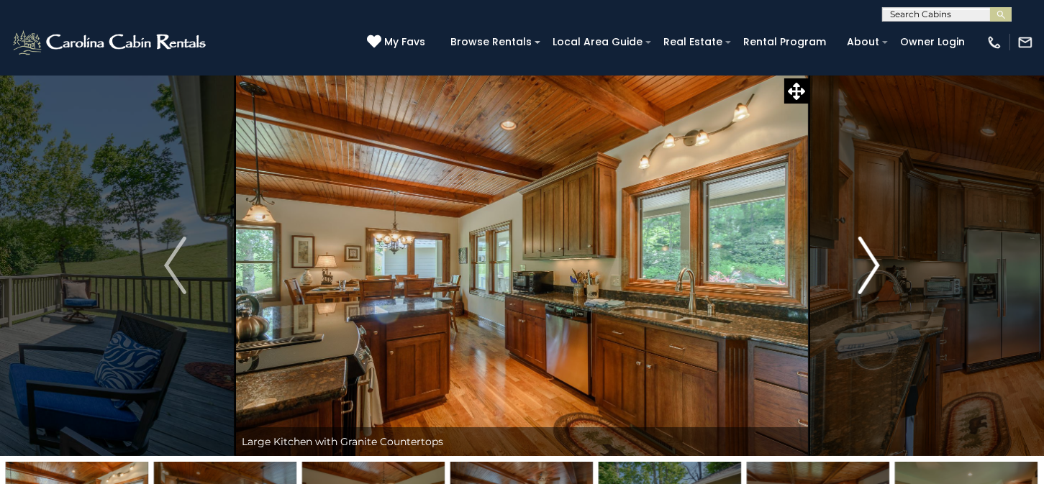
click at [868, 270] on img "Next" at bounding box center [868, 266] width 22 height 58
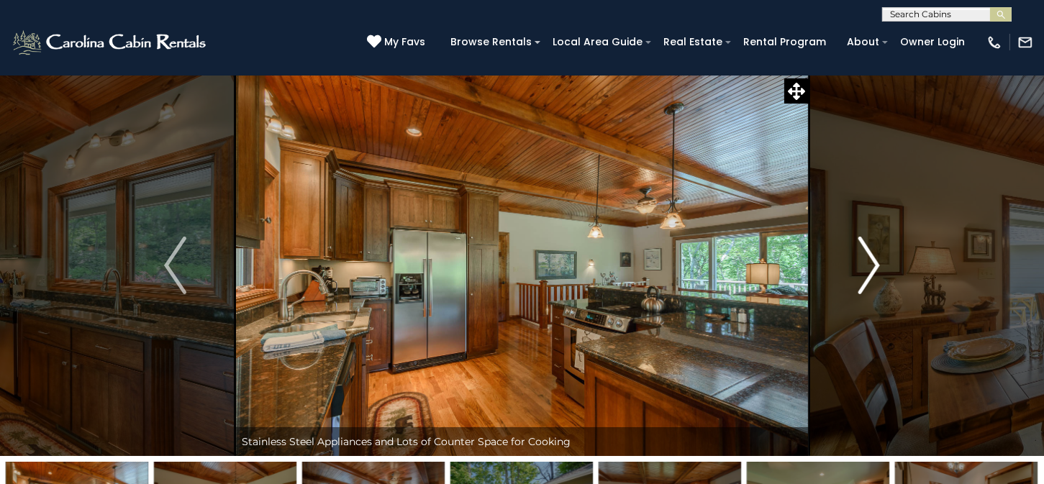
click at [870, 270] on img "Next" at bounding box center [868, 266] width 22 height 58
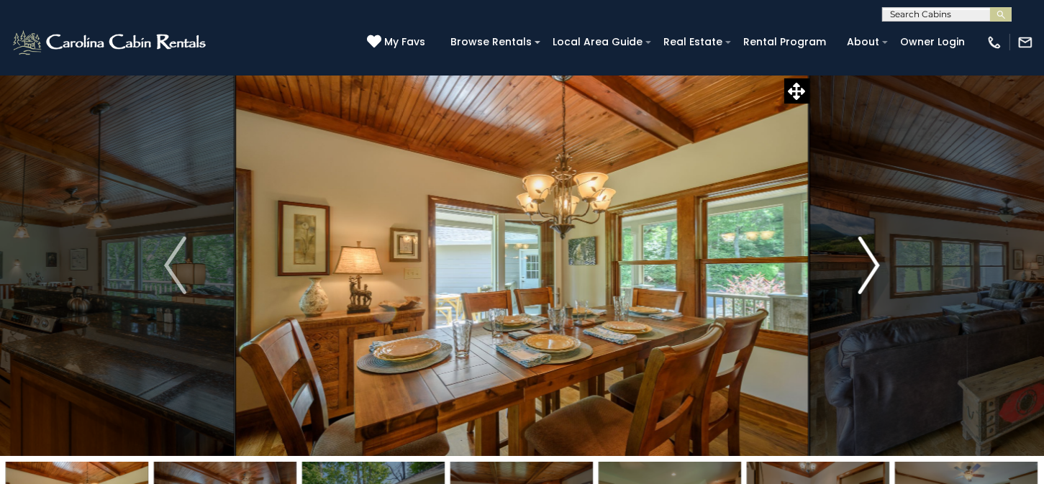
click at [870, 270] on img "Next" at bounding box center [868, 266] width 22 height 58
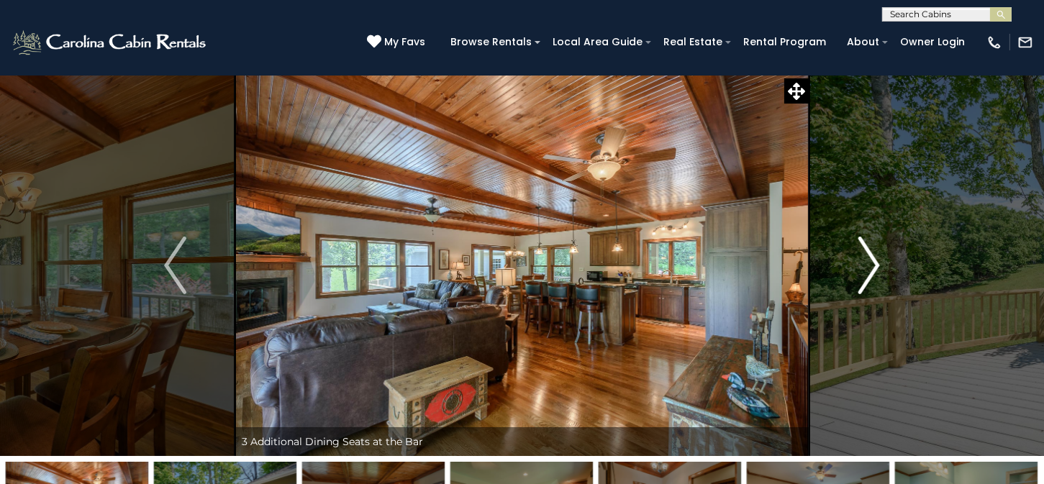
click at [870, 270] on img "Next" at bounding box center [868, 266] width 22 height 58
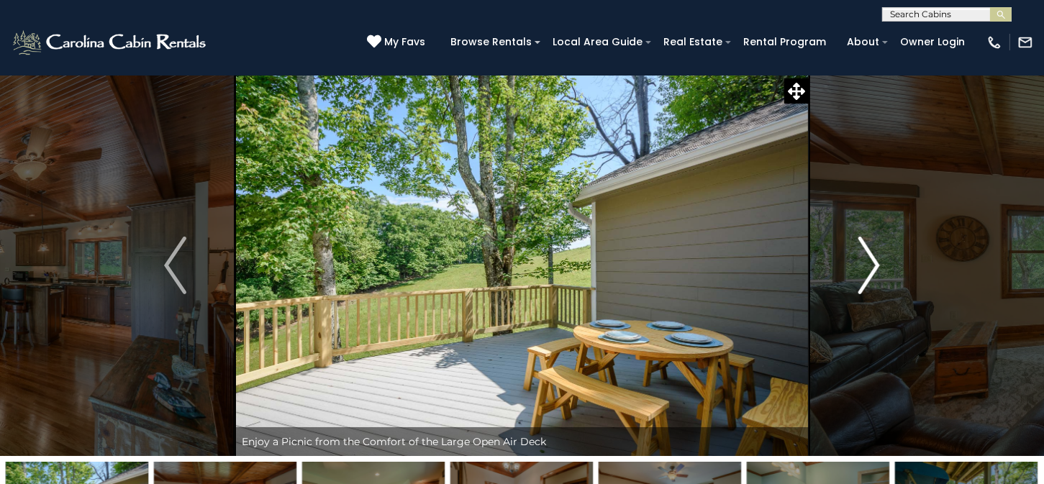
click at [870, 270] on img "Next" at bounding box center [868, 266] width 22 height 58
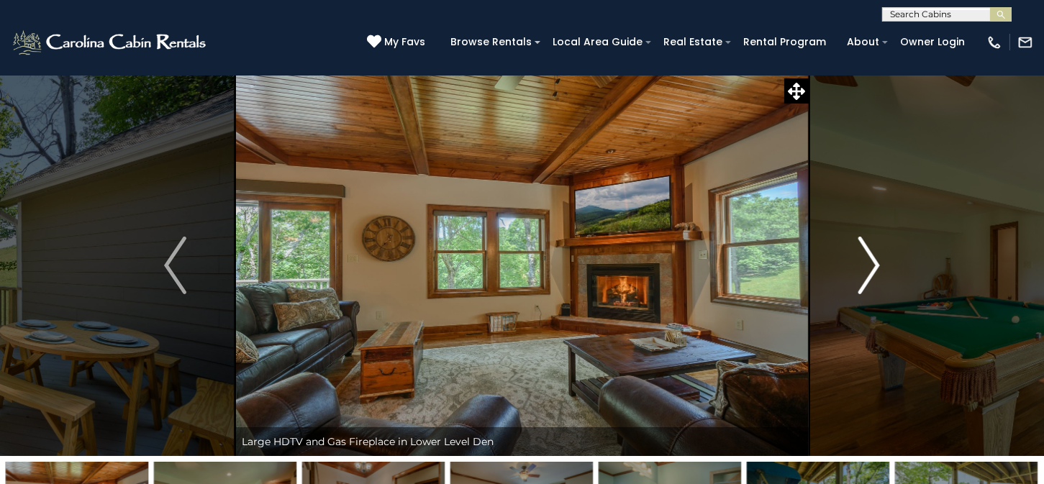
click at [870, 270] on img "Next" at bounding box center [868, 266] width 22 height 58
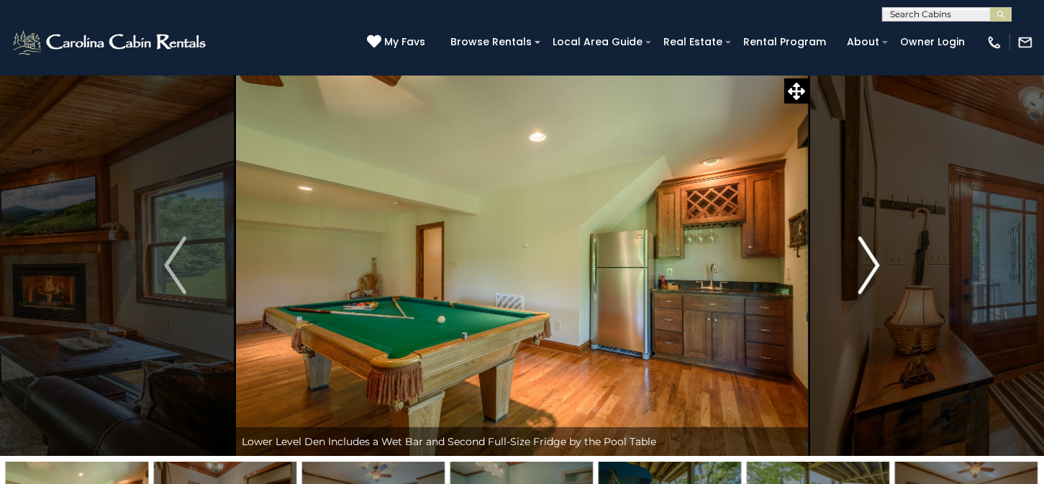
click at [870, 270] on img "Next" at bounding box center [868, 266] width 22 height 58
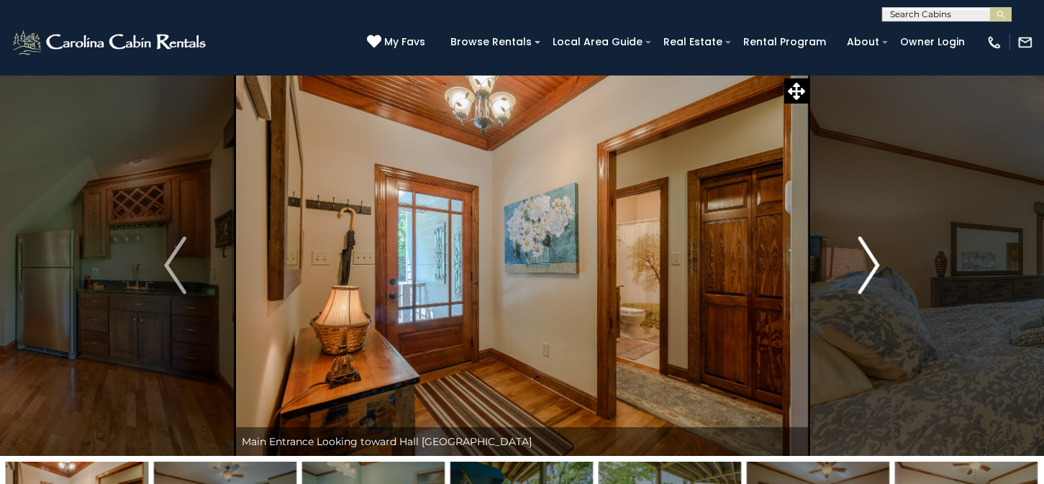
click at [870, 270] on img "Next" at bounding box center [868, 266] width 22 height 58
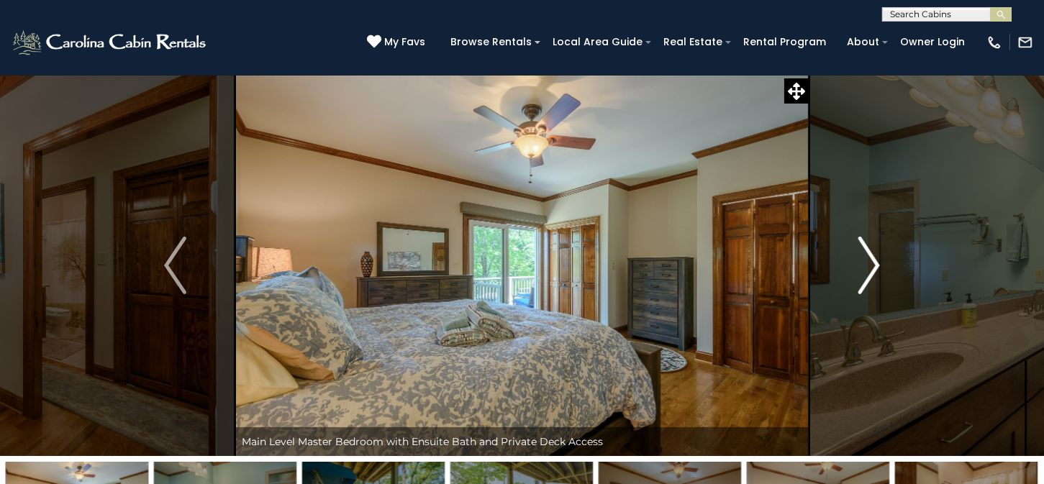
click at [867, 273] on img "Next" at bounding box center [868, 266] width 22 height 58
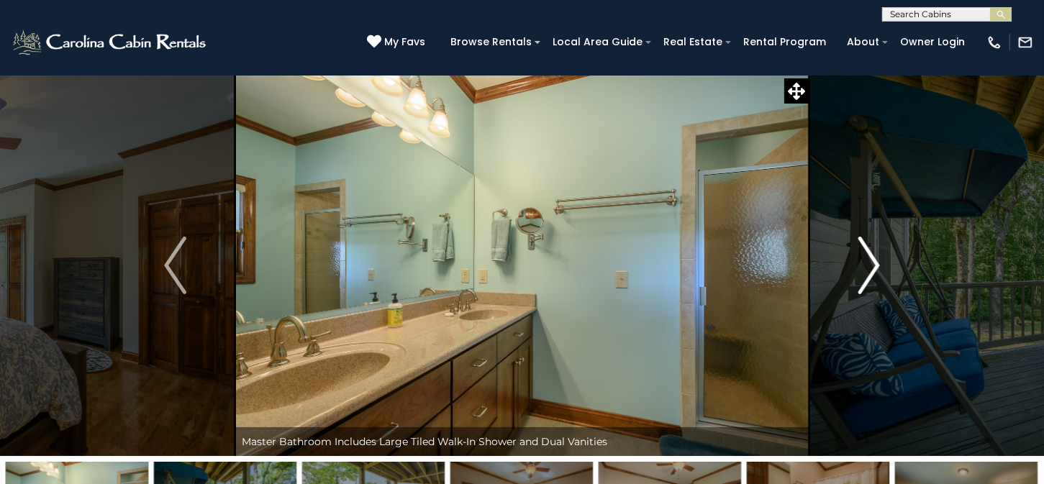
click at [867, 273] on img "Next" at bounding box center [868, 266] width 22 height 58
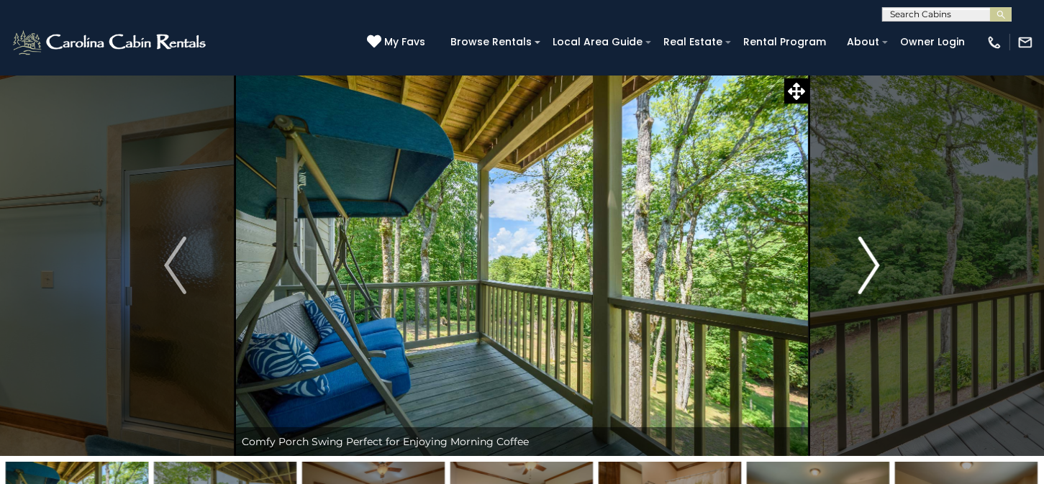
click at [867, 273] on img "Next" at bounding box center [868, 266] width 22 height 58
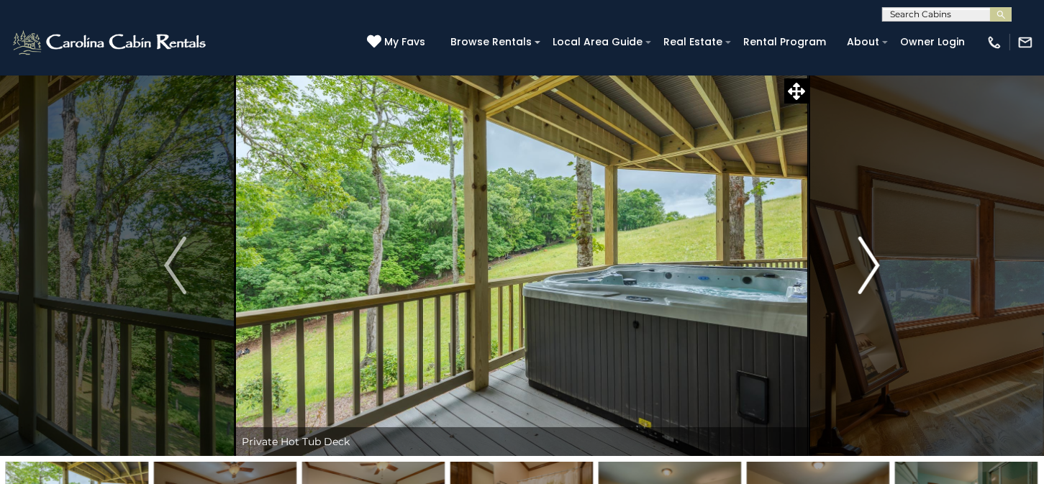
click at [867, 273] on img "Next" at bounding box center [868, 266] width 22 height 58
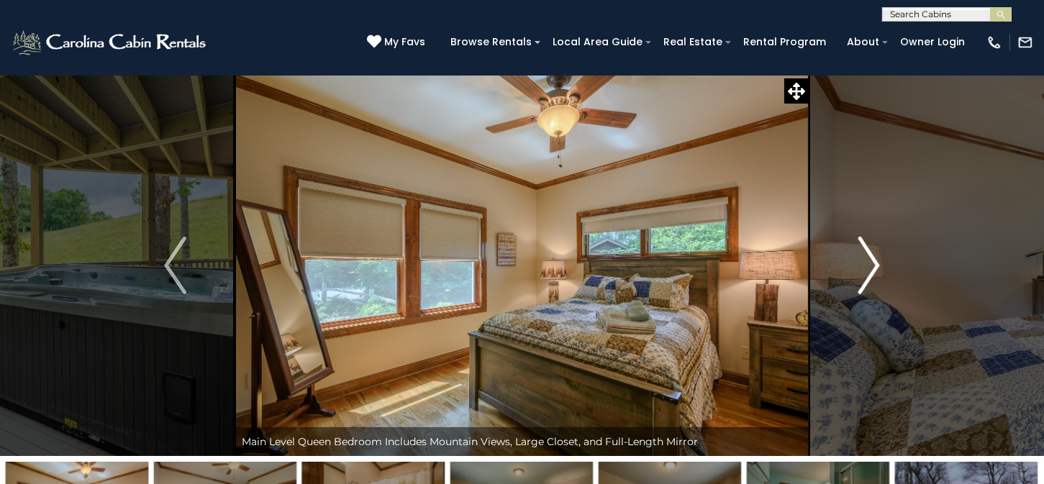
click at [867, 272] on img "Next" at bounding box center [868, 266] width 22 height 58
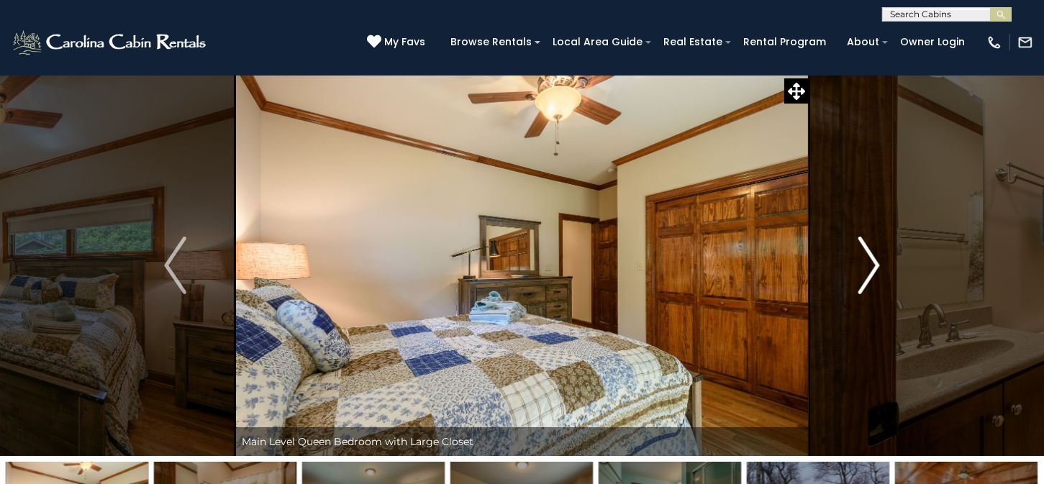
click at [867, 272] on img "Next" at bounding box center [868, 266] width 22 height 58
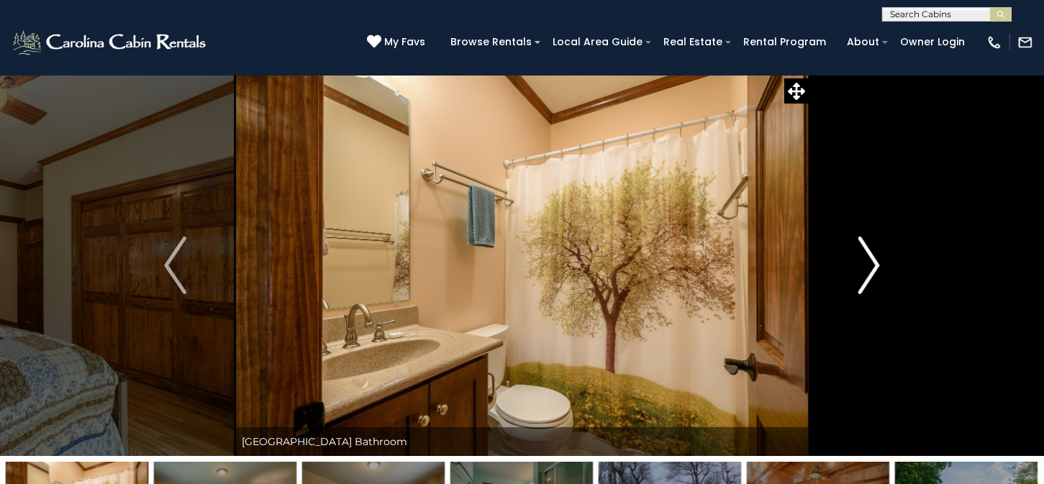
click at [867, 272] on img "Next" at bounding box center [868, 266] width 22 height 58
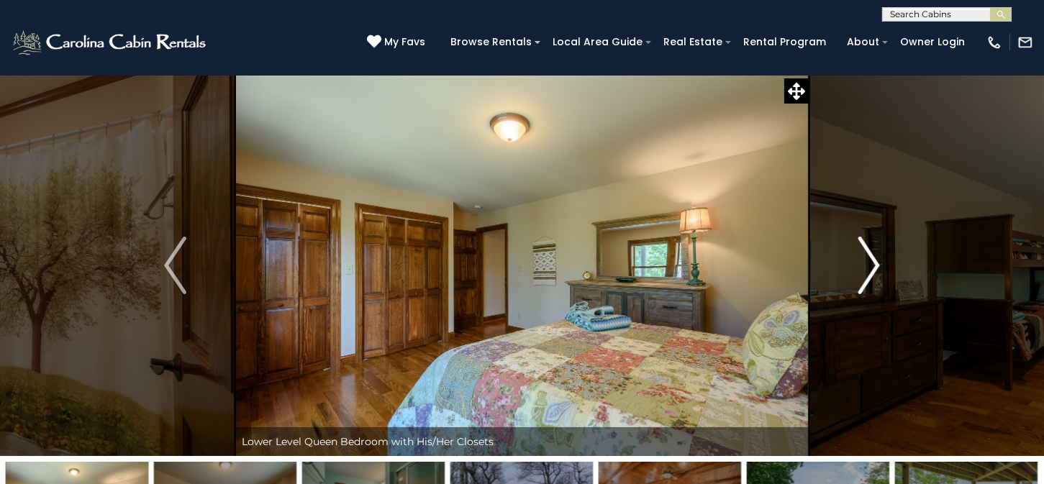
click at [867, 272] on img "Next" at bounding box center [868, 266] width 22 height 58
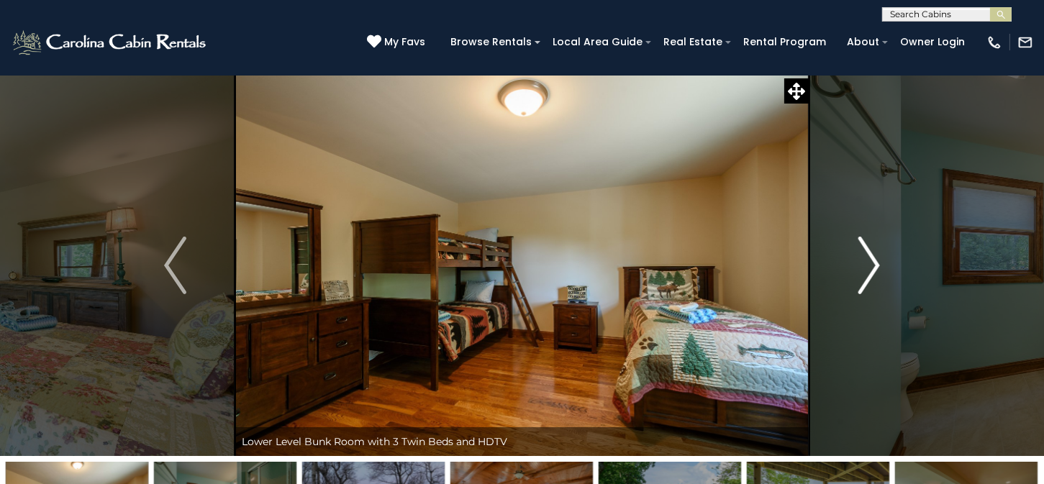
click at [867, 272] on img "Next" at bounding box center [868, 266] width 22 height 58
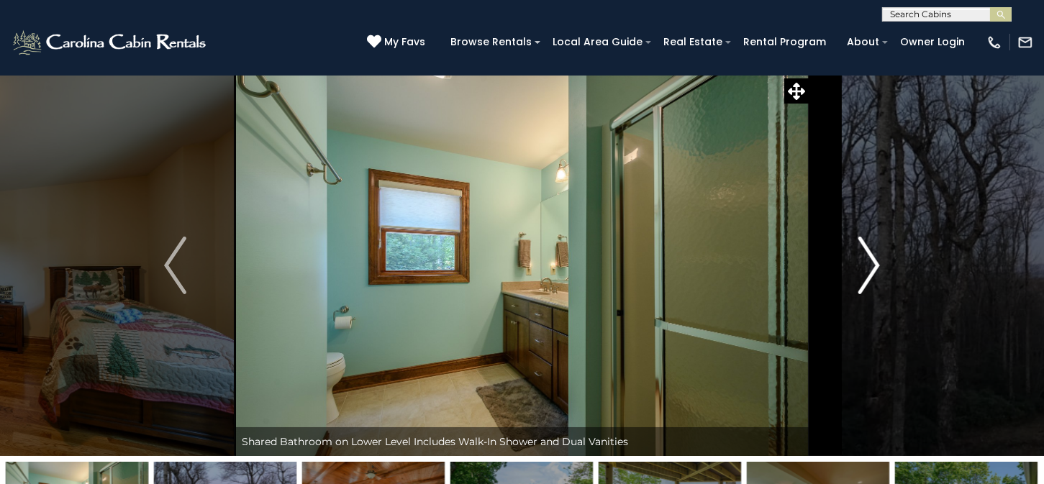
click at [867, 272] on img "Next" at bounding box center [868, 266] width 22 height 58
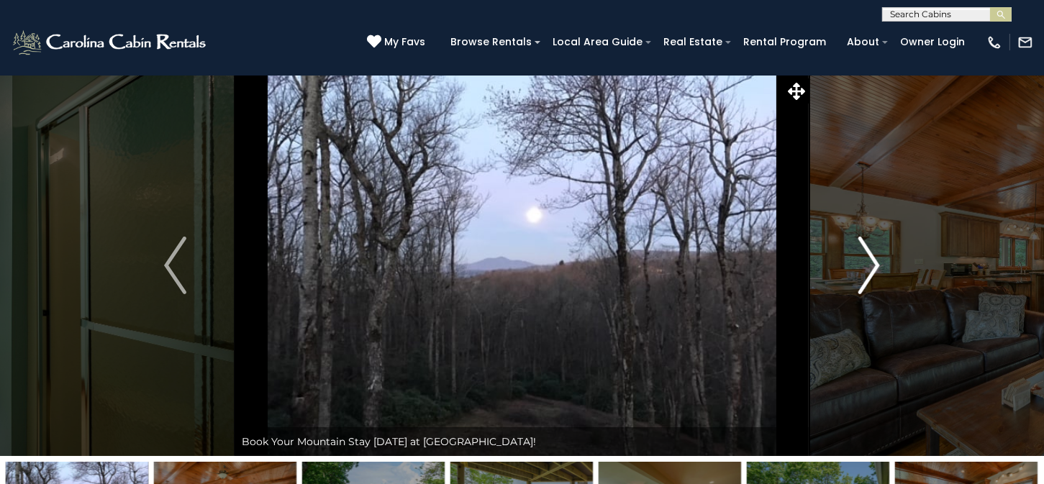
click at [867, 272] on img "Next" at bounding box center [868, 266] width 22 height 58
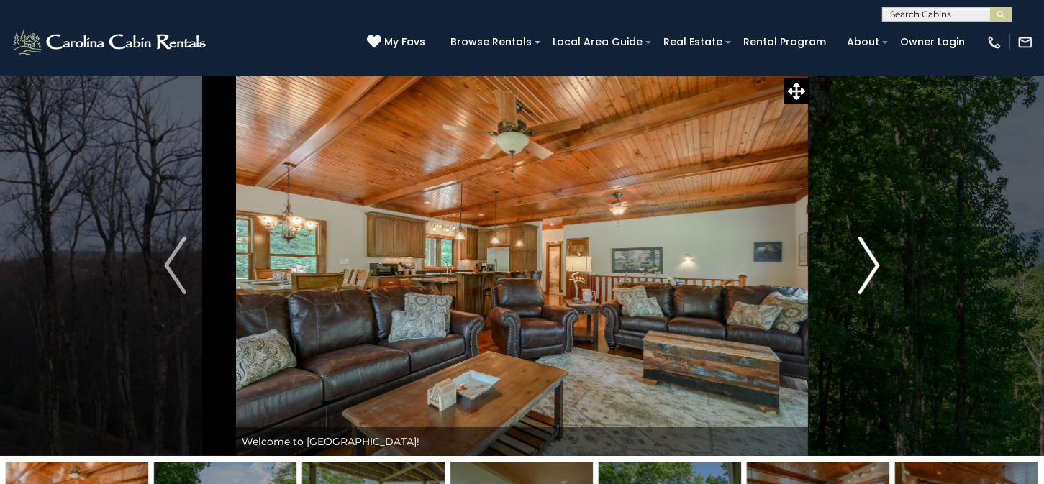
click at [867, 272] on img "Next" at bounding box center [868, 266] width 22 height 58
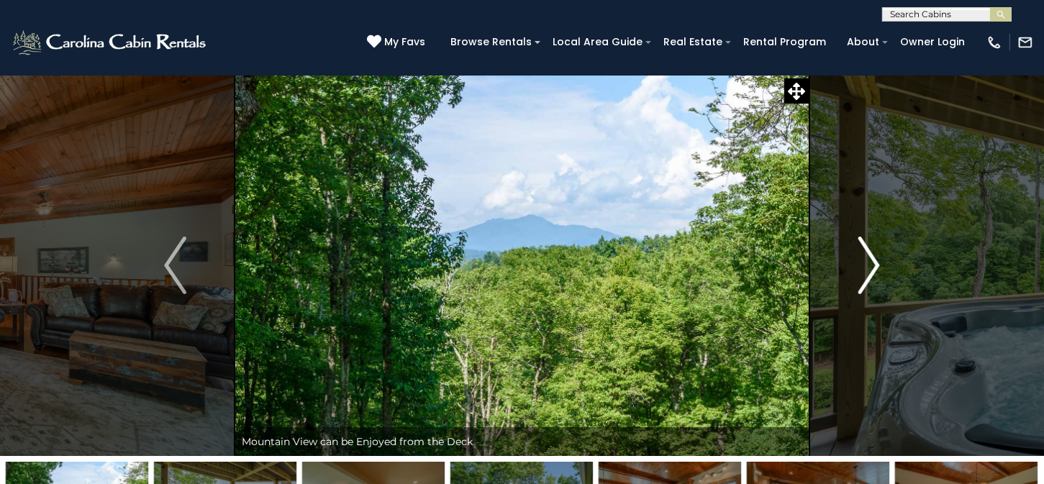
click at [867, 272] on img "Next" at bounding box center [868, 266] width 22 height 58
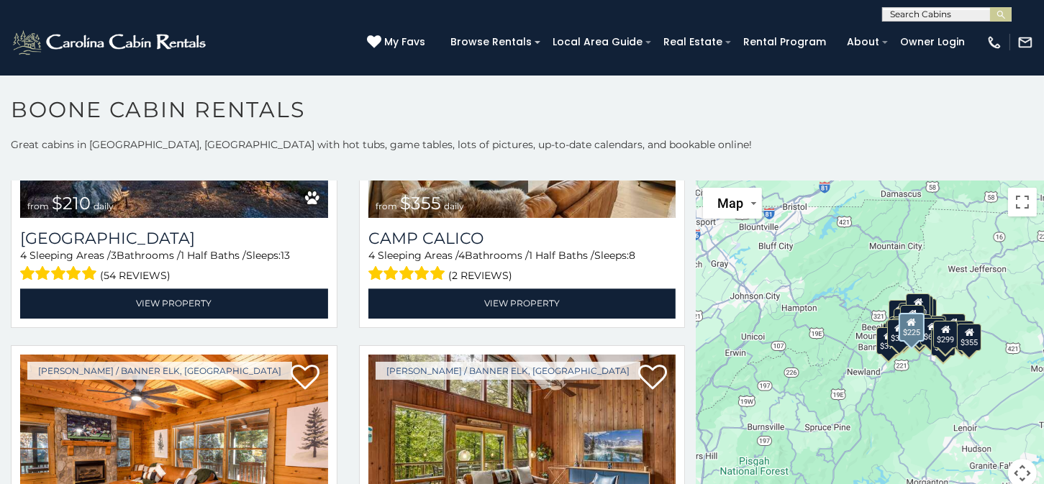
scroll to position [4028, 0]
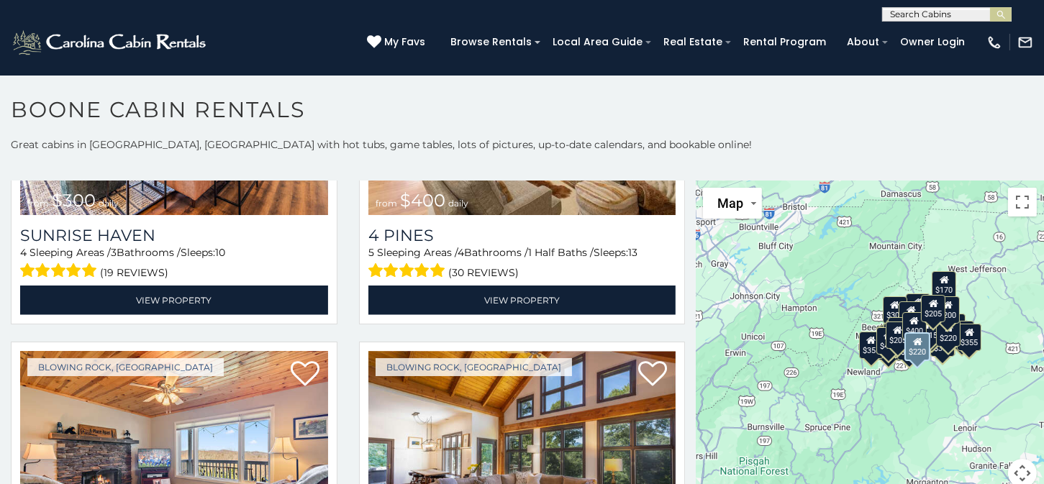
scroll to position [9594, 0]
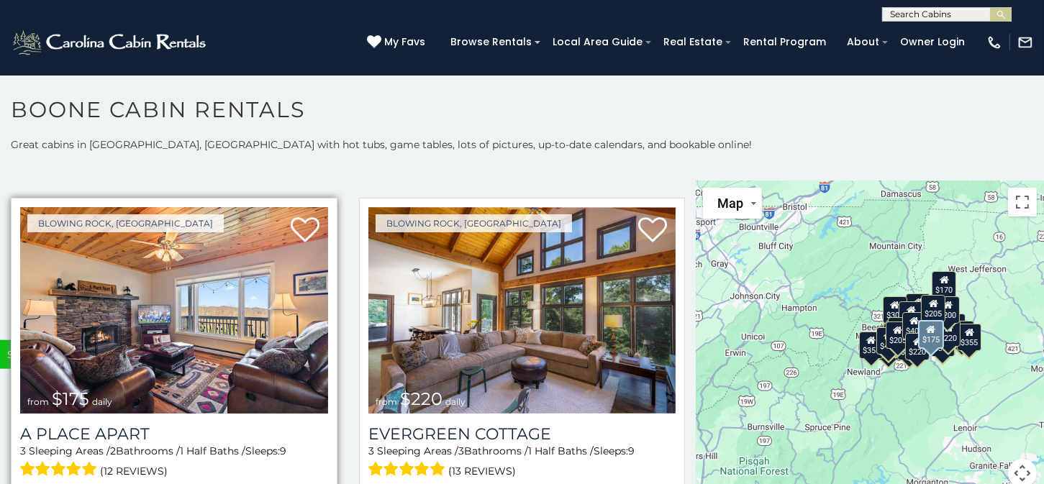
click at [219, 252] on img at bounding box center [174, 310] width 308 height 206
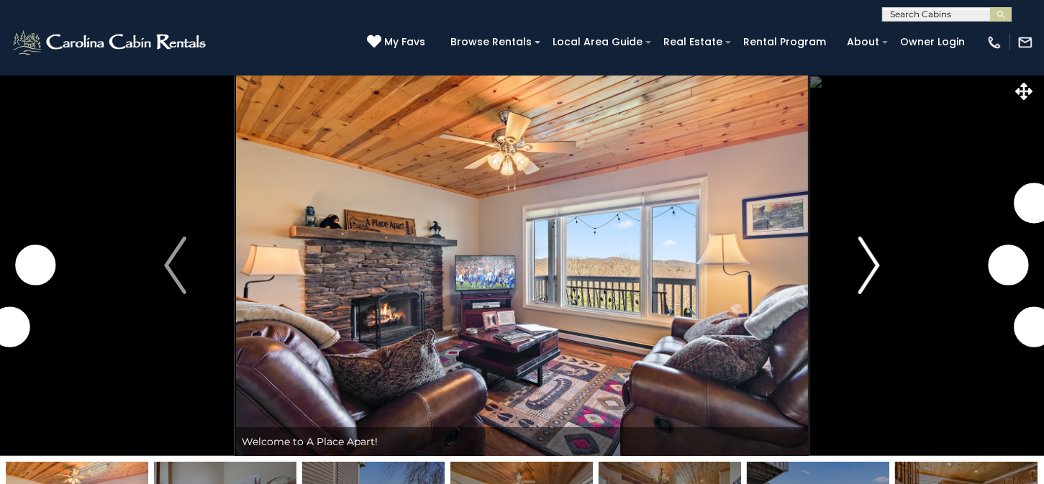
click at [872, 270] on img "Next" at bounding box center [868, 266] width 22 height 58
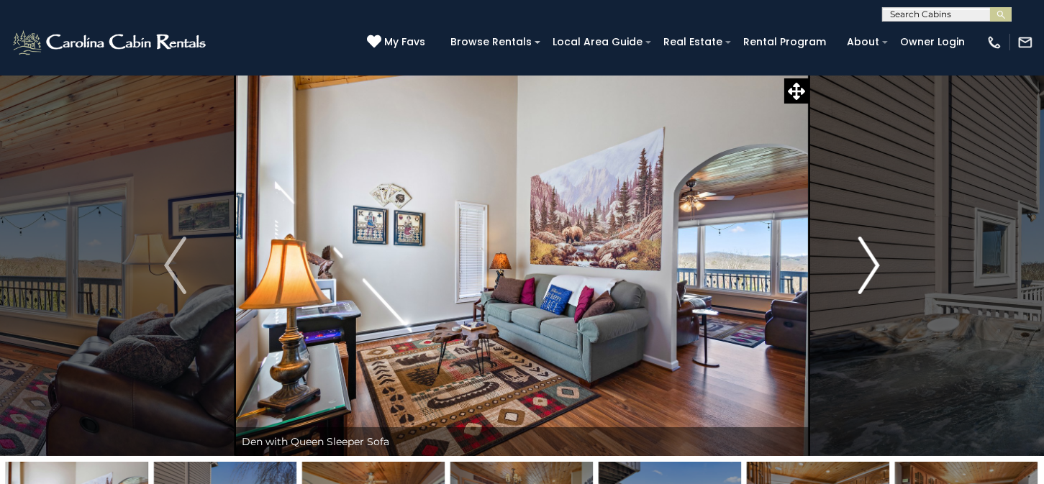
click at [872, 270] on img "Next" at bounding box center [868, 266] width 22 height 58
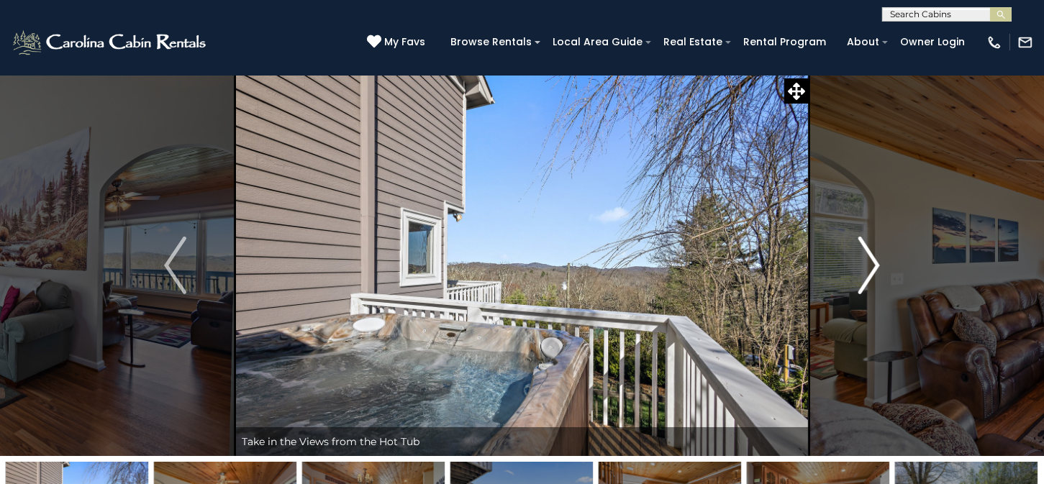
click at [872, 270] on img "Next" at bounding box center [868, 266] width 22 height 58
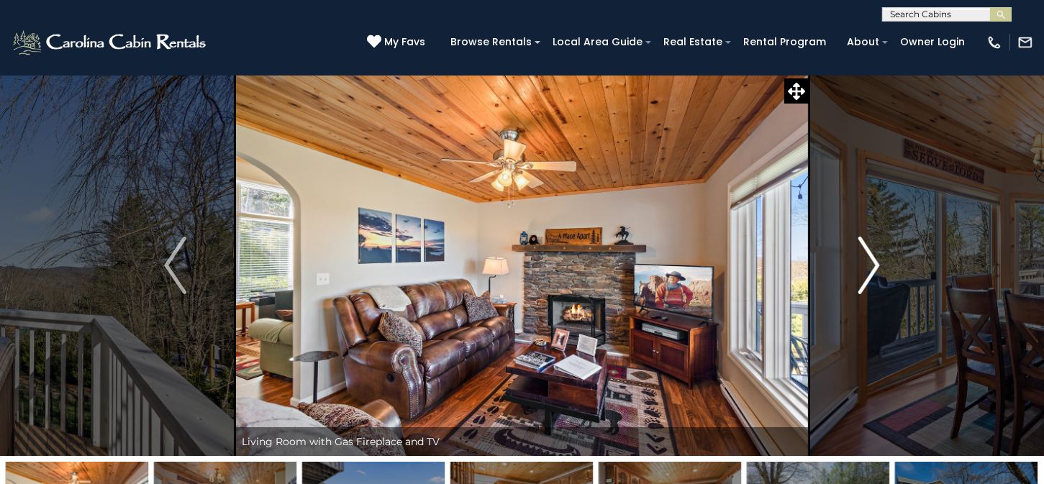
click at [872, 270] on img "Next" at bounding box center [868, 266] width 22 height 58
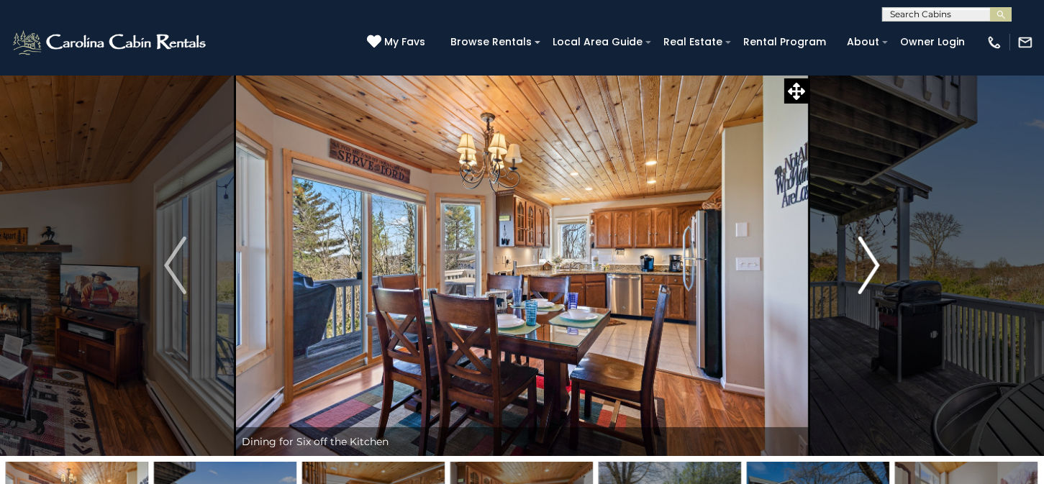
click at [872, 270] on img "Next" at bounding box center [868, 266] width 22 height 58
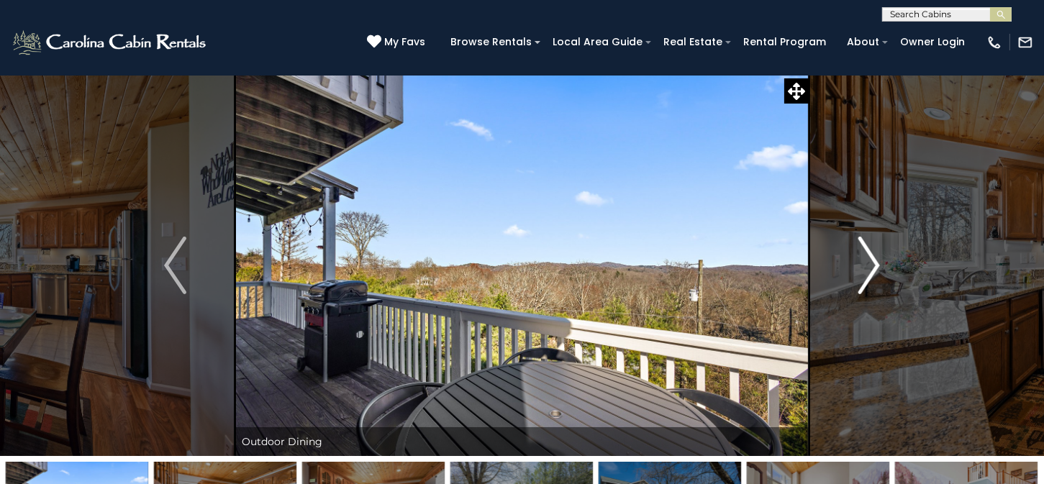
click at [872, 270] on img "Next" at bounding box center [868, 266] width 22 height 58
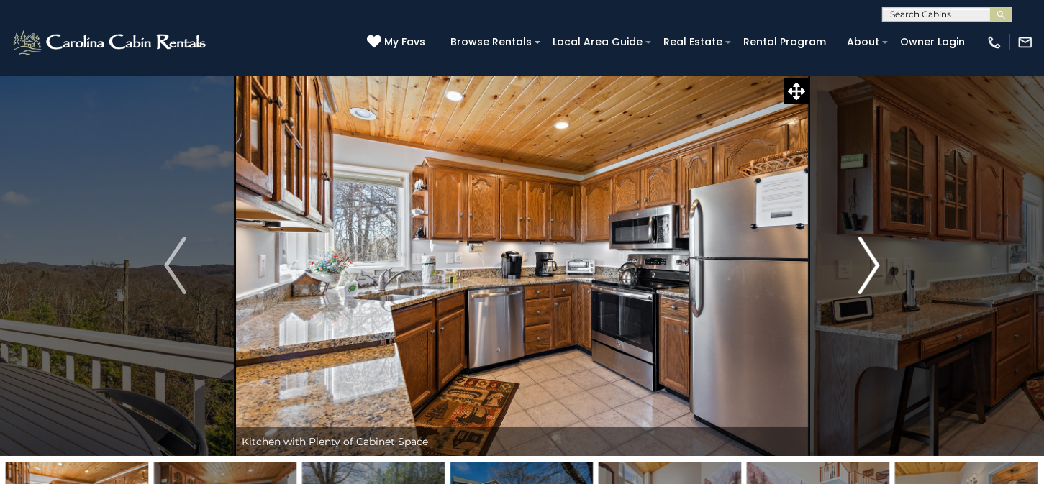
click at [872, 270] on img "Next" at bounding box center [868, 266] width 22 height 58
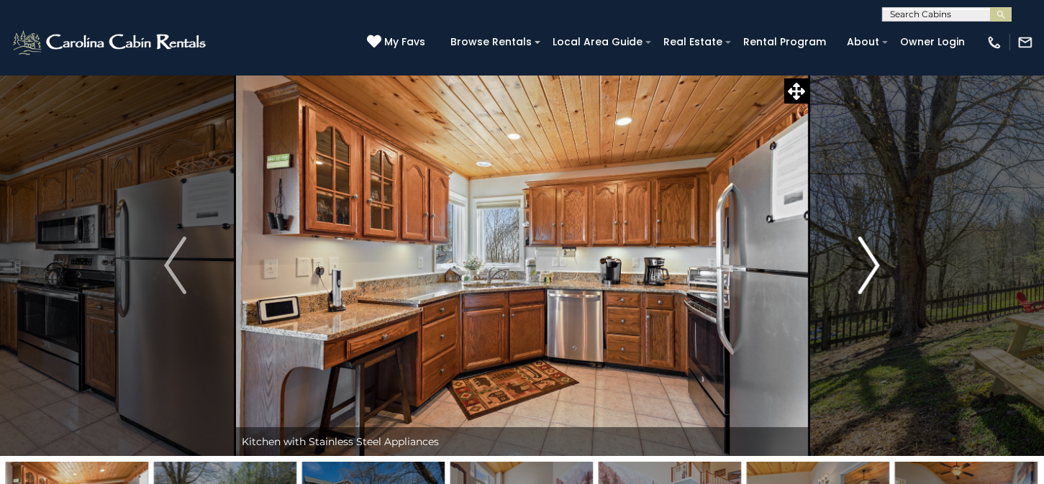
click at [872, 270] on img "Next" at bounding box center [868, 266] width 22 height 58
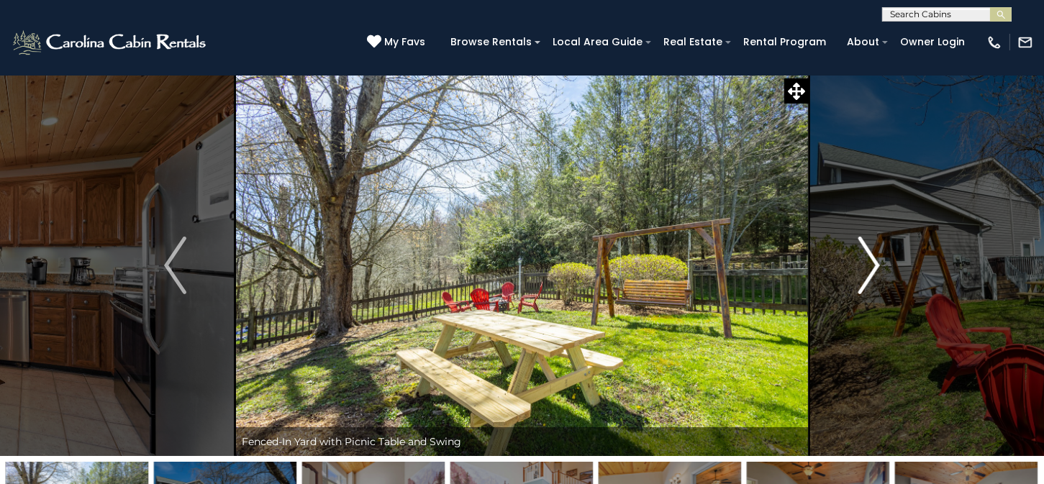
click at [872, 270] on img "Next" at bounding box center [868, 266] width 22 height 58
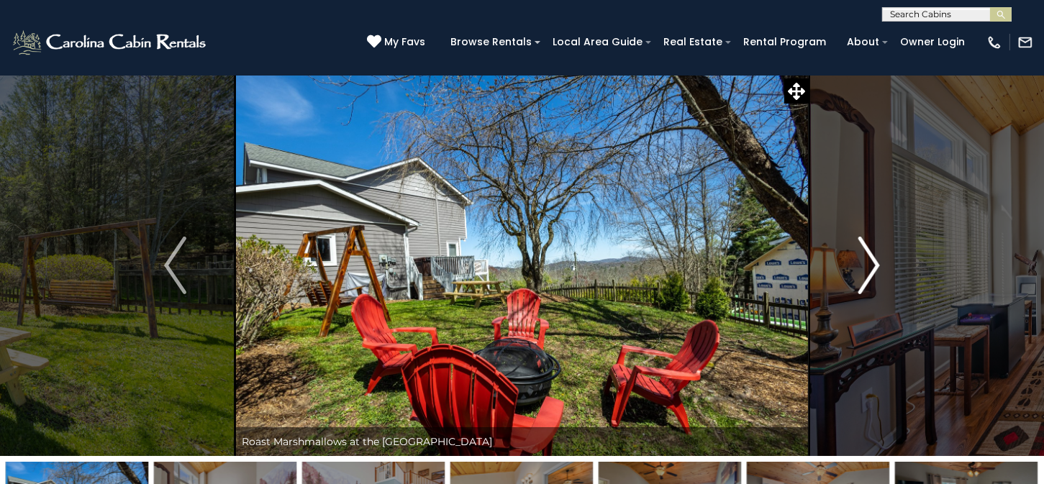
click at [872, 270] on img "Next" at bounding box center [868, 266] width 22 height 58
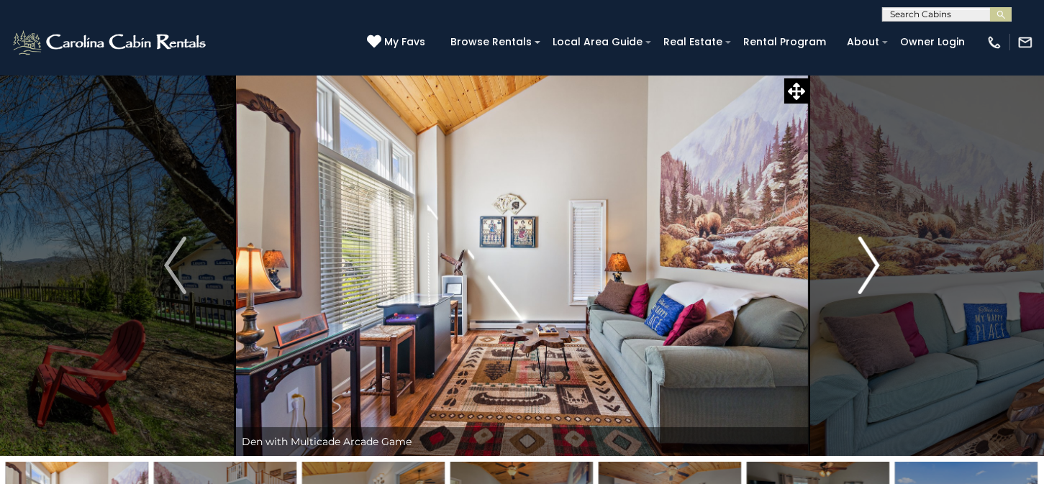
click at [872, 270] on img "Next" at bounding box center [868, 266] width 22 height 58
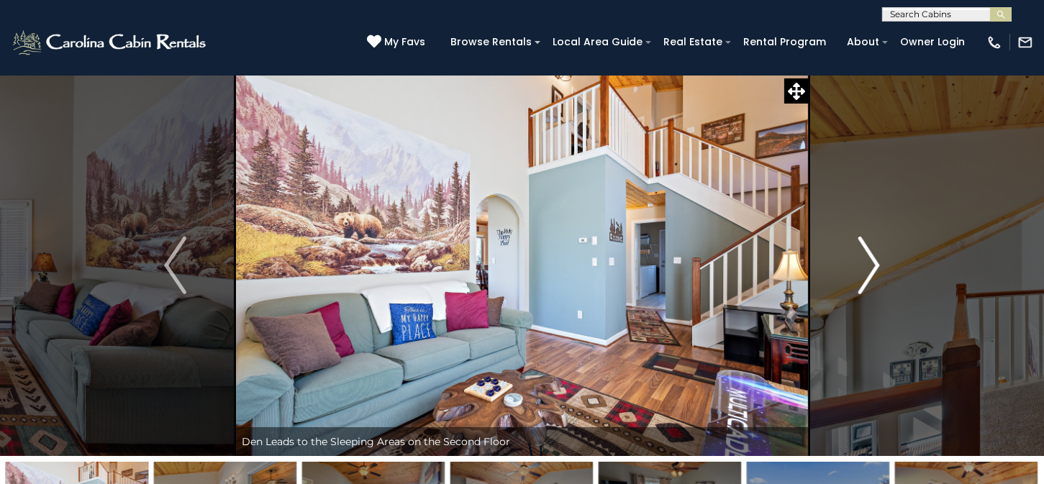
click at [872, 270] on img "Next" at bounding box center [868, 266] width 22 height 58
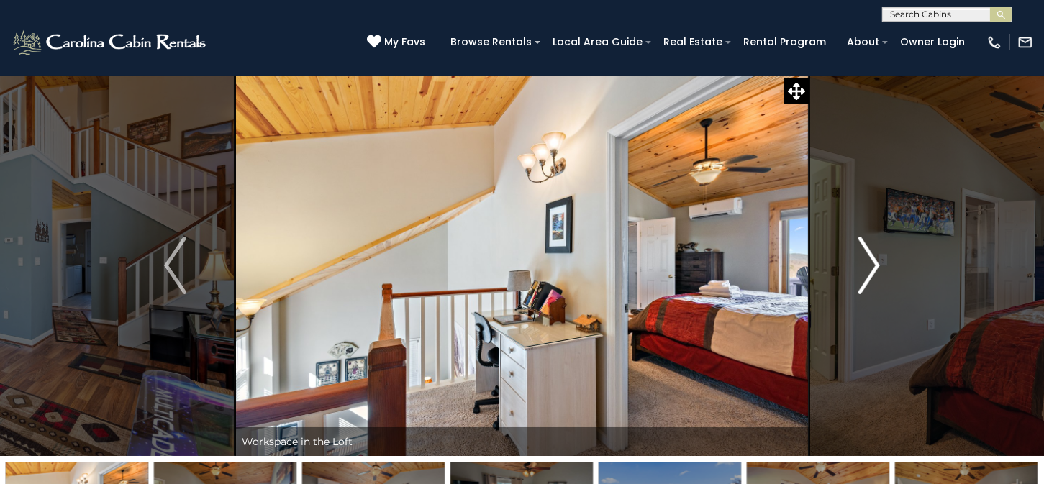
click at [872, 270] on img "Next" at bounding box center [868, 266] width 22 height 58
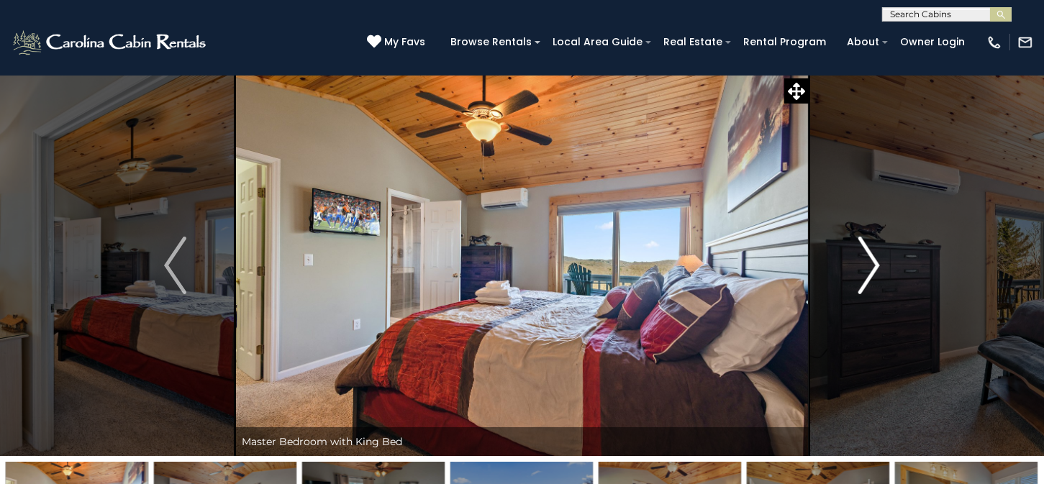
click at [872, 270] on img "Next" at bounding box center [868, 266] width 22 height 58
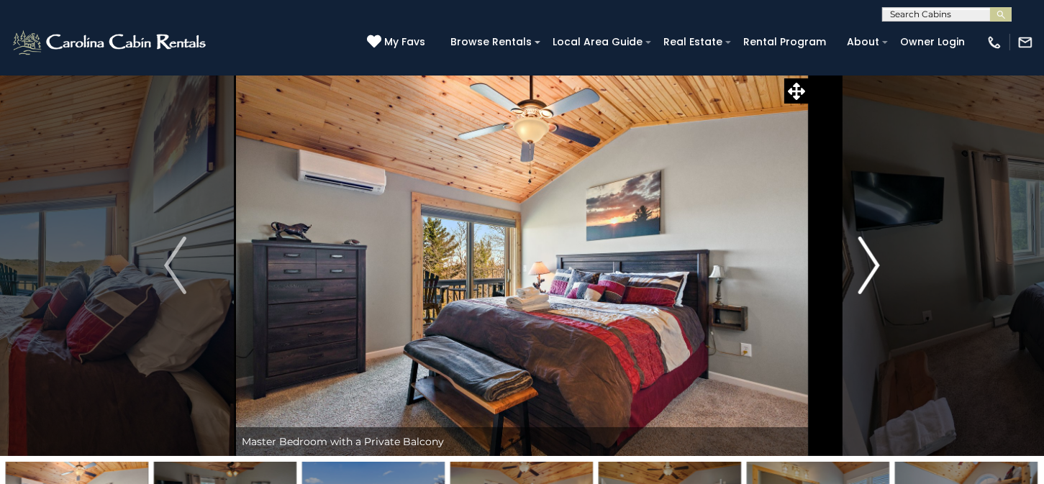
click at [872, 270] on img "Next" at bounding box center [868, 266] width 22 height 58
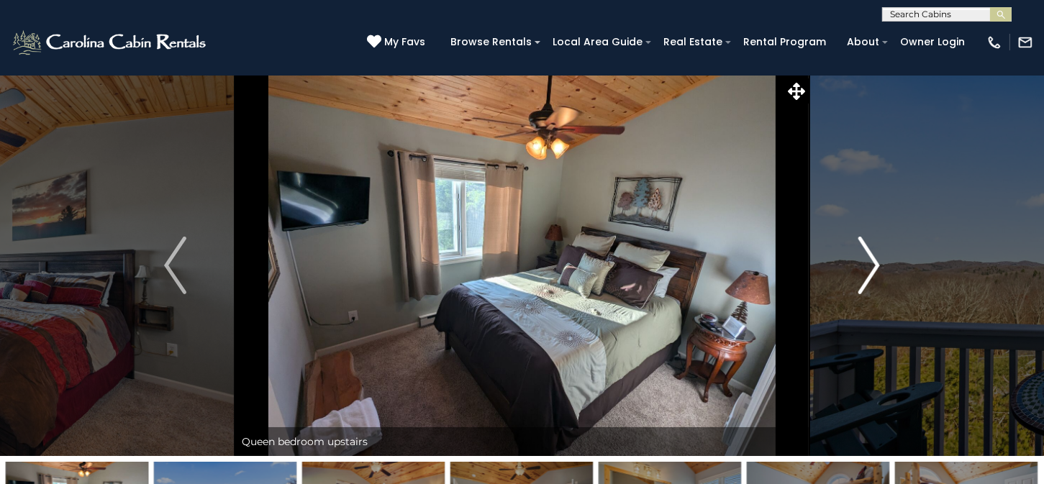
click at [872, 270] on img "Next" at bounding box center [868, 266] width 22 height 58
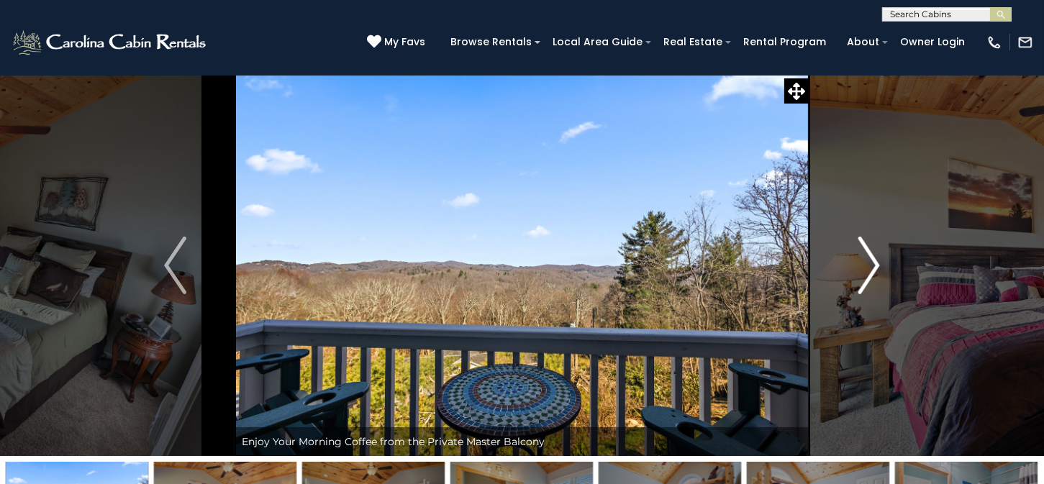
click at [872, 270] on img "Next" at bounding box center [868, 266] width 22 height 58
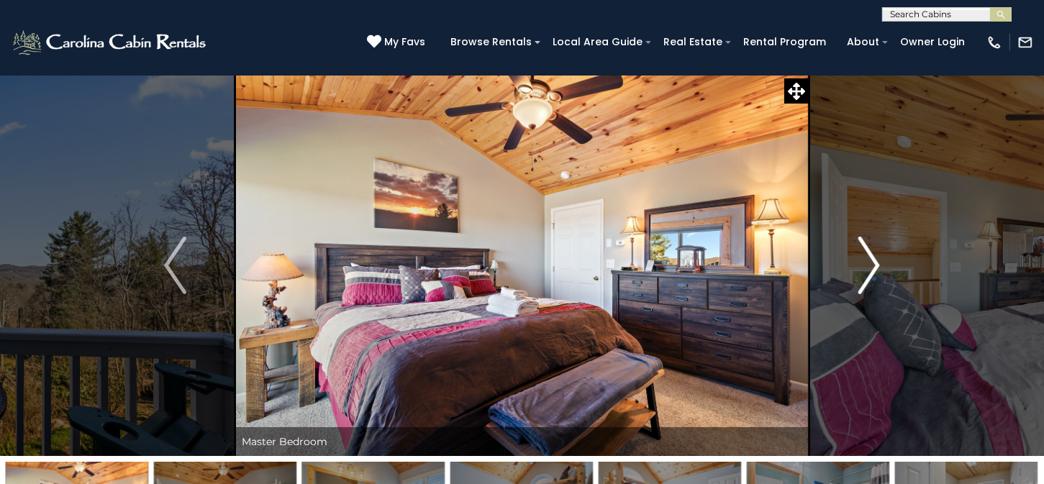
click at [872, 270] on img "Next" at bounding box center [868, 266] width 22 height 58
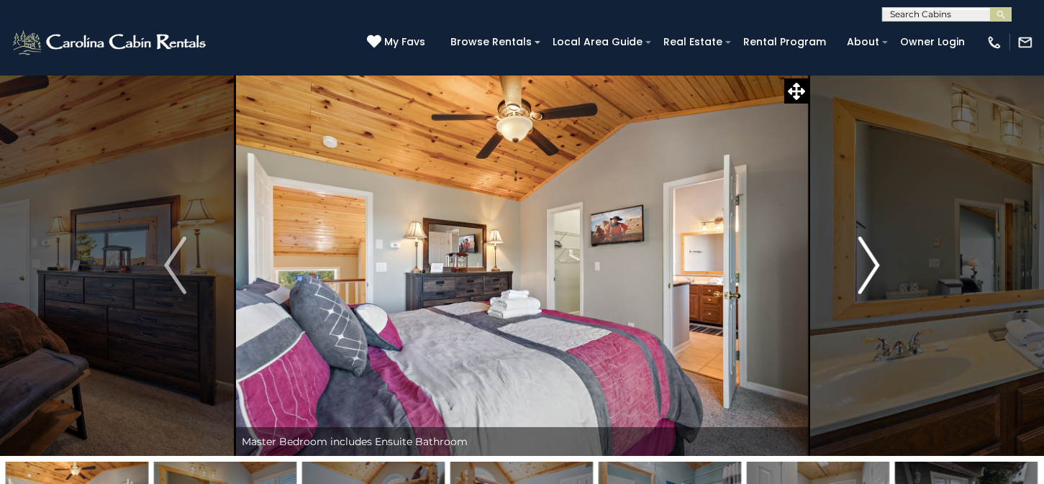
click at [872, 270] on img "Next" at bounding box center [868, 266] width 22 height 58
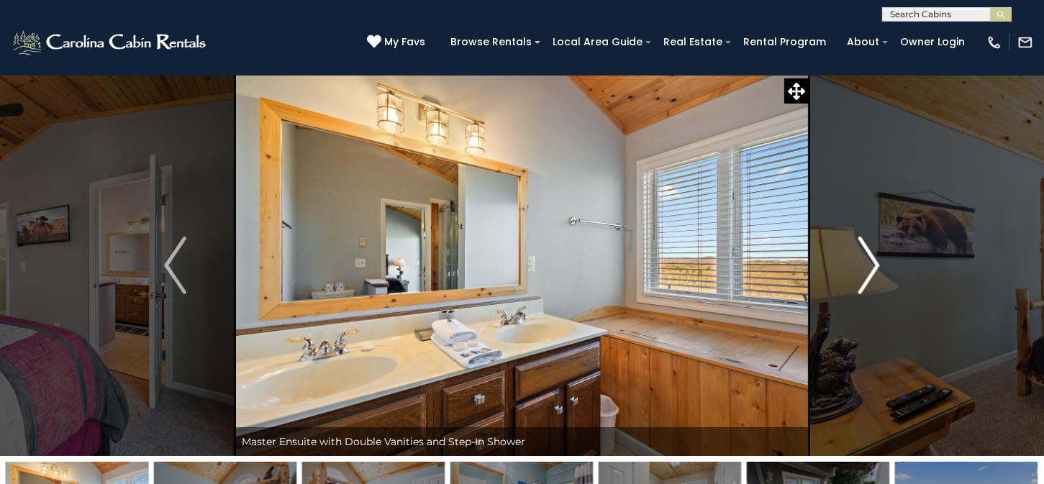
click at [872, 270] on img "Next" at bounding box center [868, 266] width 22 height 58
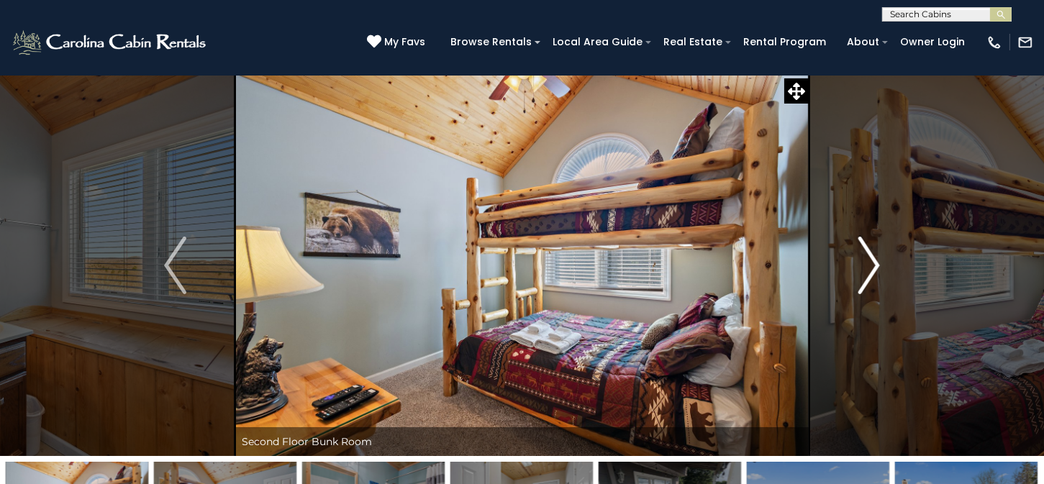
click at [872, 270] on img "Next" at bounding box center [868, 266] width 22 height 58
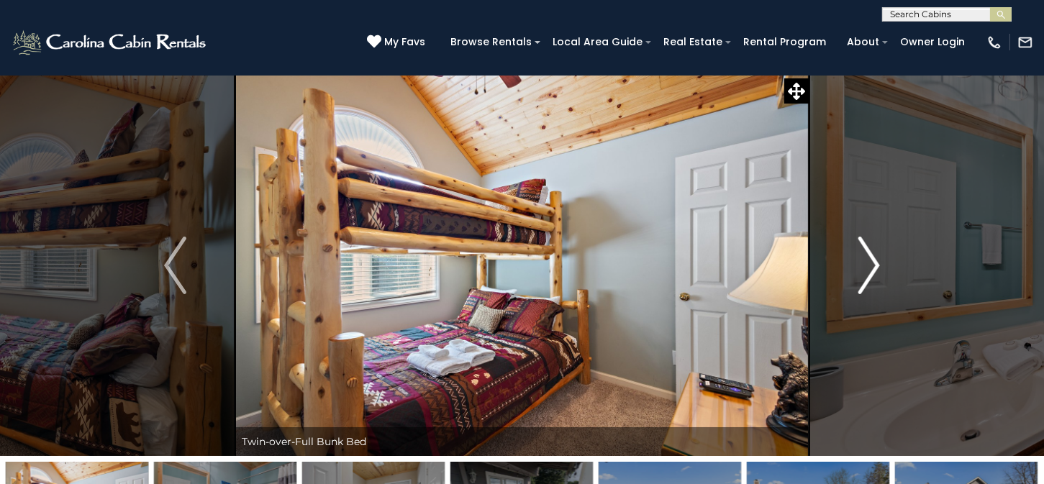
click at [872, 270] on img "Next" at bounding box center [868, 266] width 22 height 58
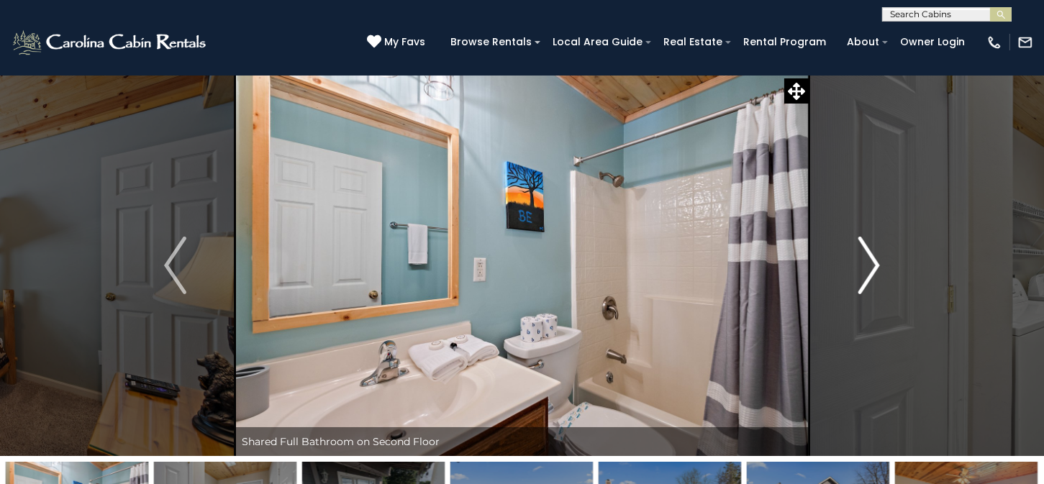
click at [872, 270] on img "Next" at bounding box center [868, 266] width 22 height 58
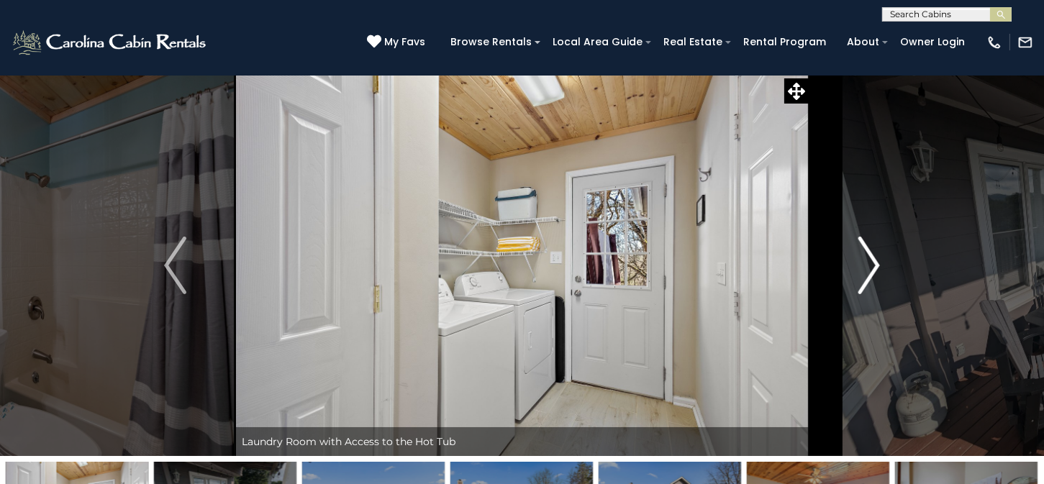
click at [872, 270] on img "Next" at bounding box center [868, 266] width 22 height 58
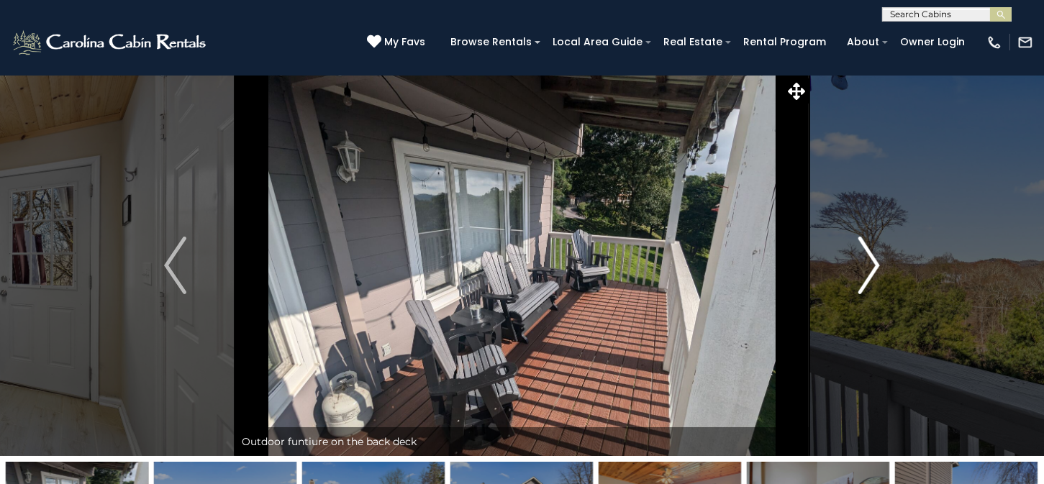
click at [872, 270] on img "Next" at bounding box center [868, 266] width 22 height 58
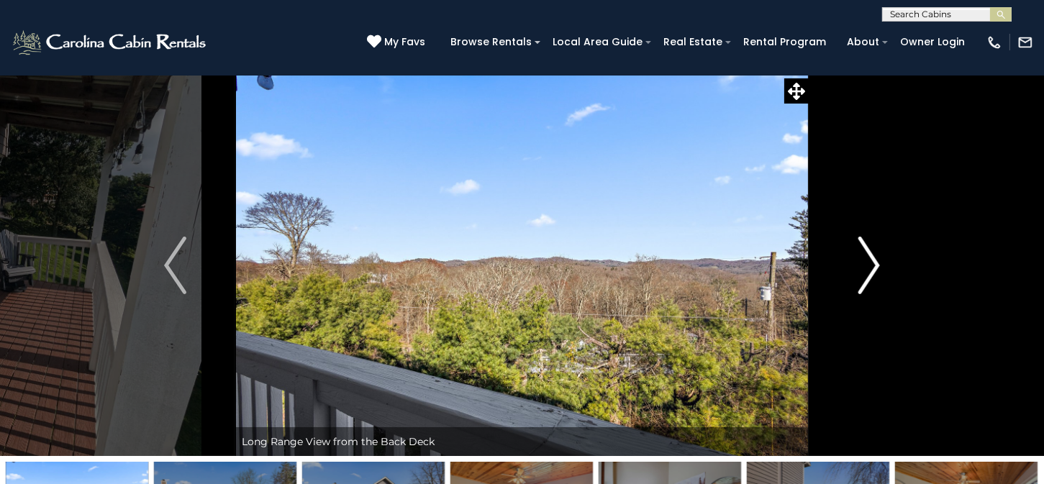
click at [872, 270] on img "Next" at bounding box center [868, 266] width 22 height 58
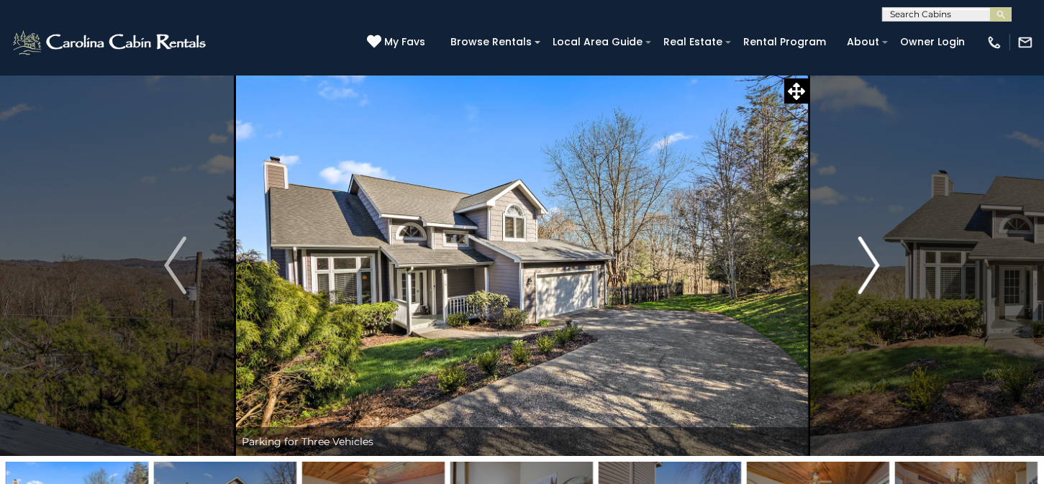
click at [872, 270] on img "Next" at bounding box center [868, 266] width 22 height 58
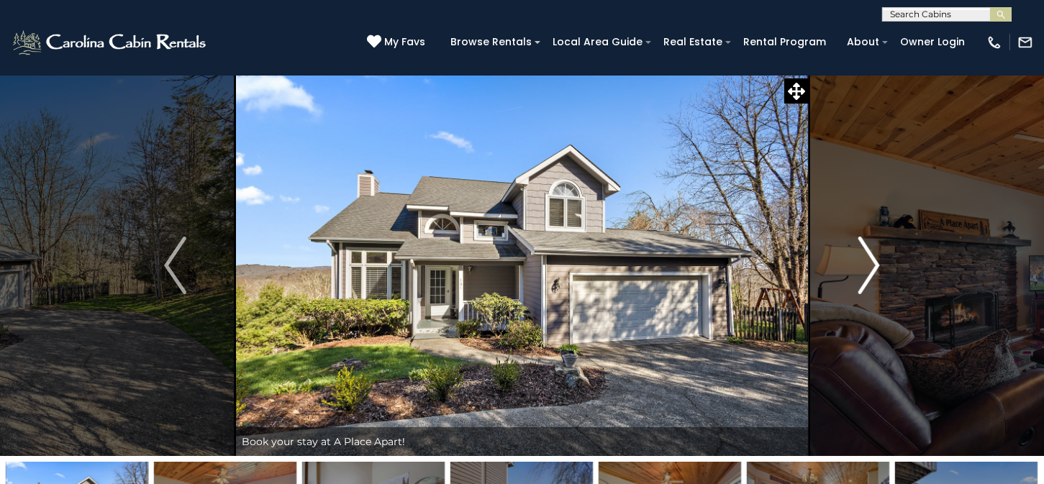
click at [872, 270] on img "Next" at bounding box center [868, 266] width 22 height 58
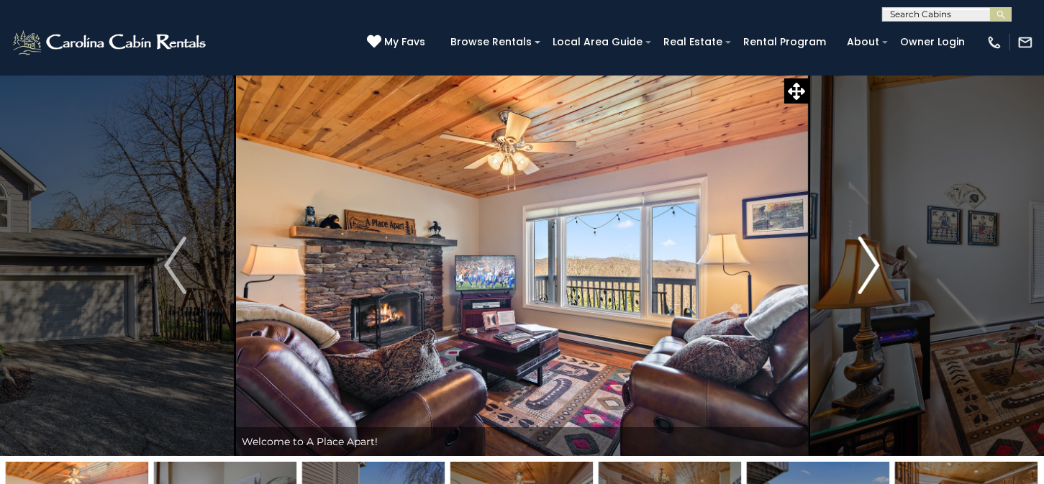
click at [872, 270] on img "Next" at bounding box center [868, 266] width 22 height 58
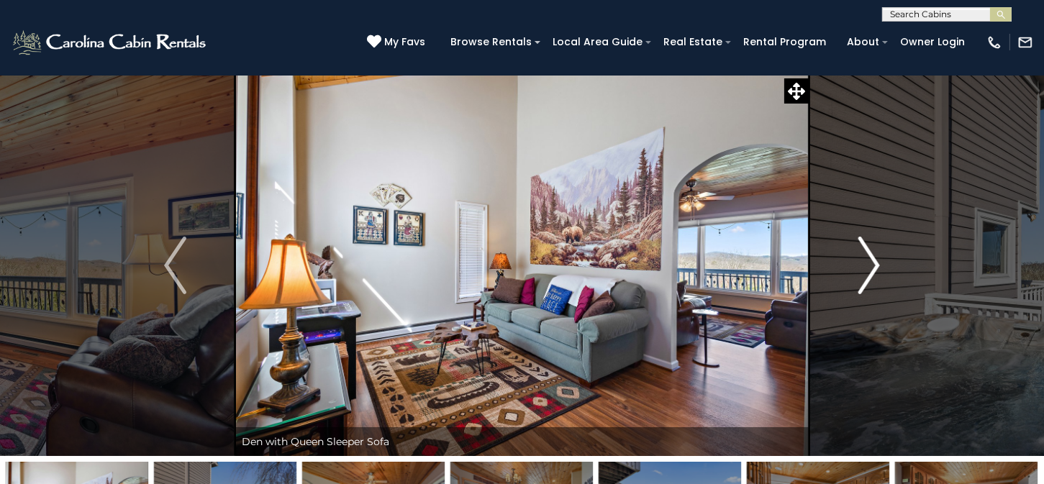
click at [872, 270] on img "Next" at bounding box center [868, 266] width 22 height 58
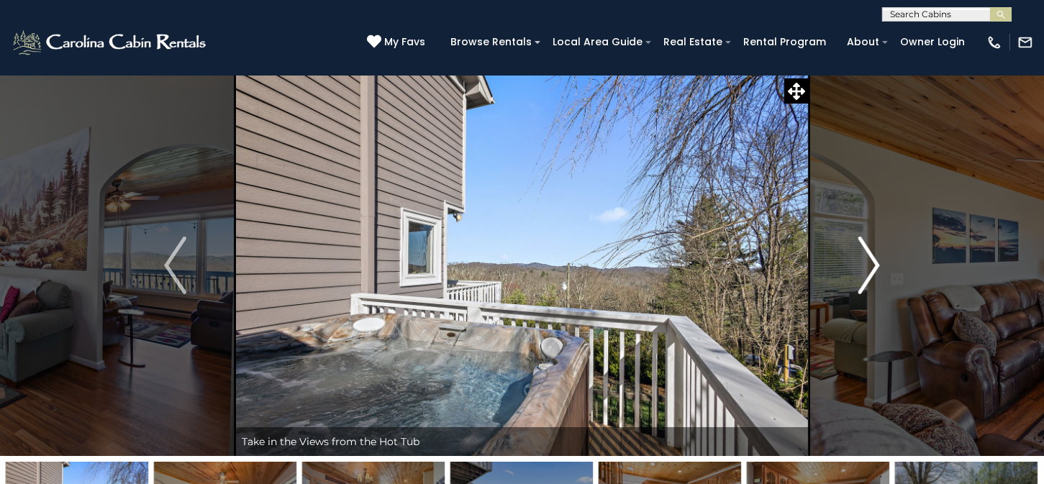
click at [872, 270] on img "Next" at bounding box center [868, 266] width 22 height 58
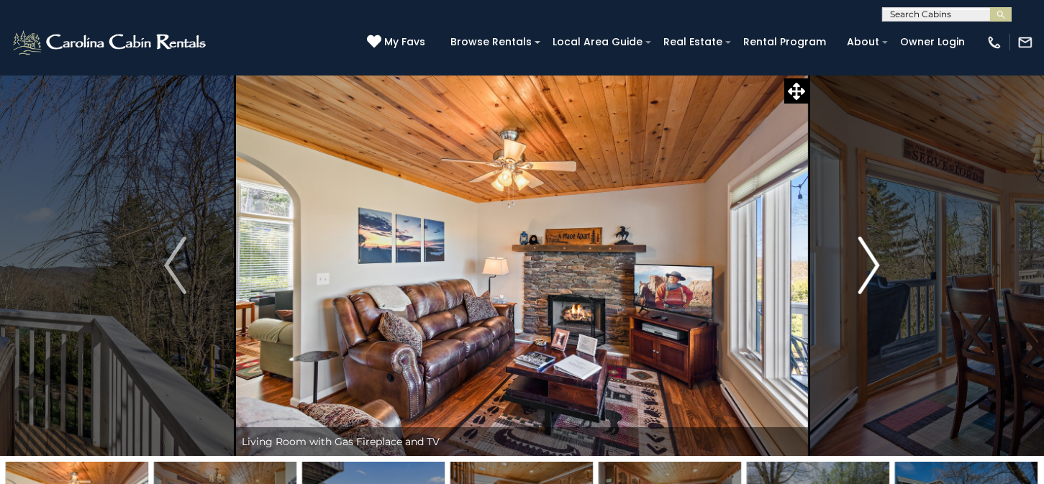
click at [872, 270] on img "Next" at bounding box center [868, 266] width 22 height 58
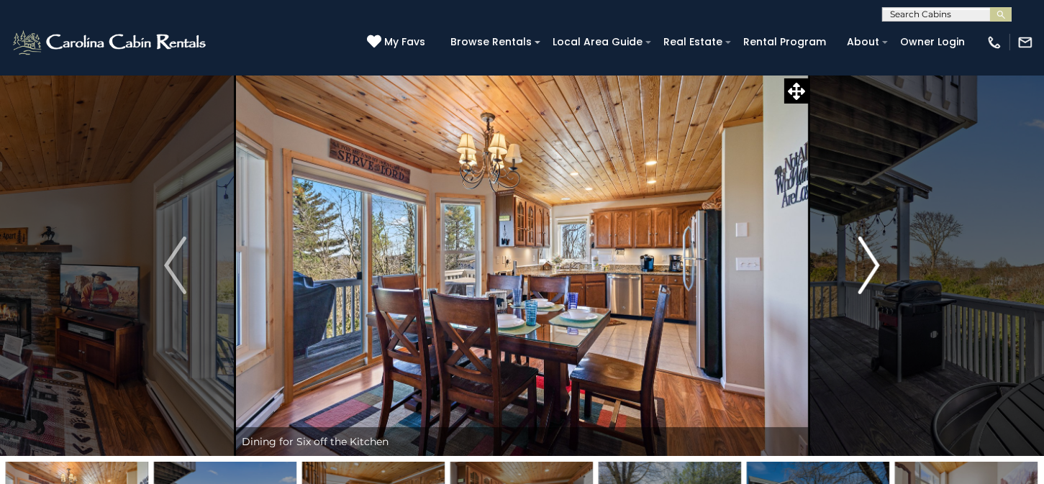
click at [872, 270] on img "Next" at bounding box center [868, 266] width 22 height 58
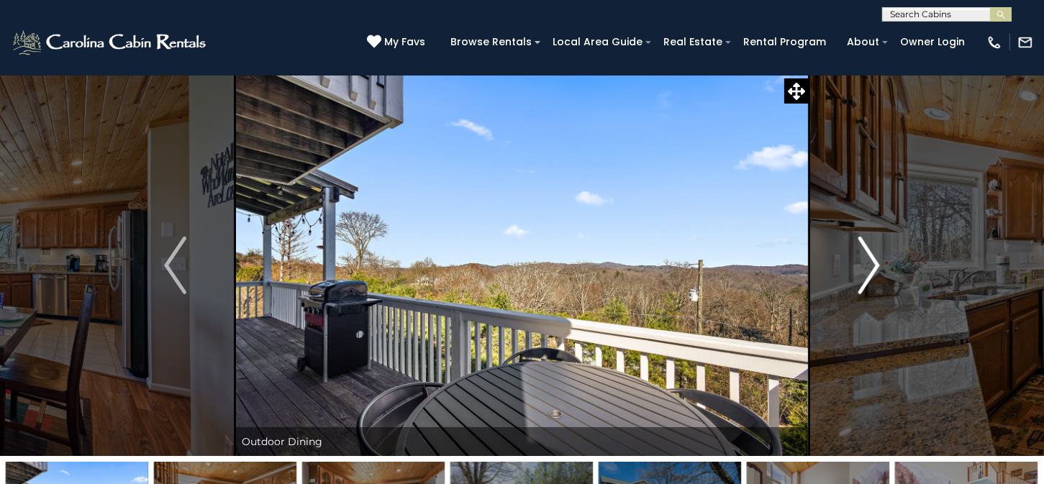
click at [872, 270] on img "Next" at bounding box center [868, 266] width 22 height 58
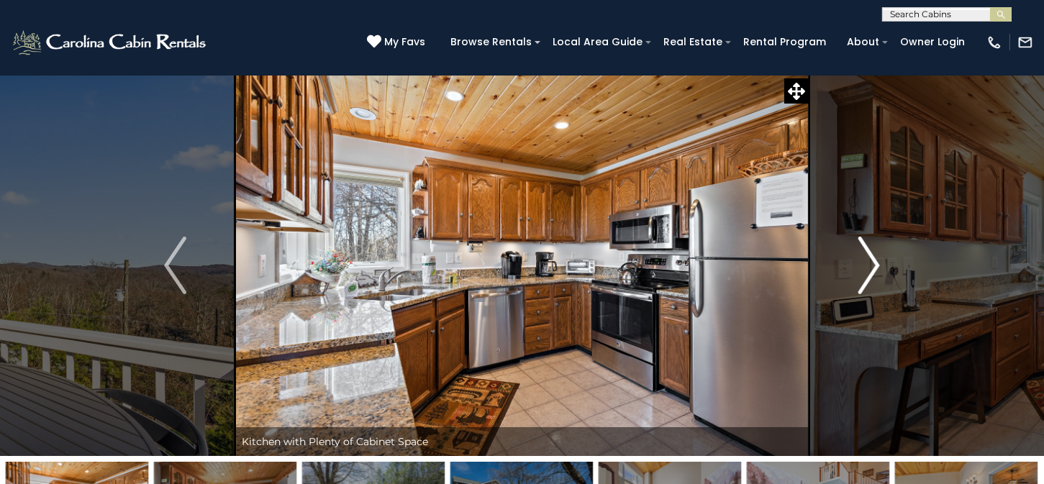
click at [872, 270] on img "Next" at bounding box center [868, 266] width 22 height 58
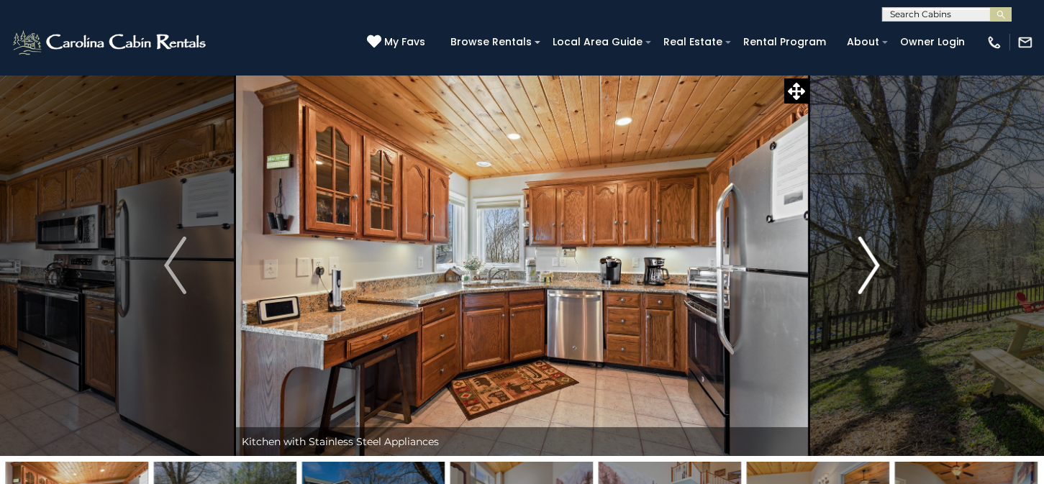
click at [872, 270] on img "Next" at bounding box center [868, 266] width 22 height 58
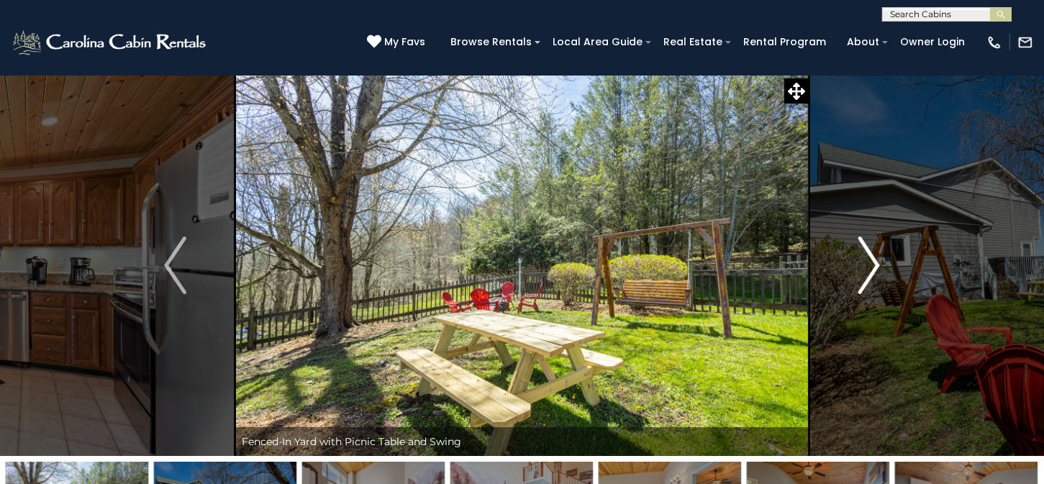
click at [872, 270] on img "Next" at bounding box center [868, 266] width 22 height 58
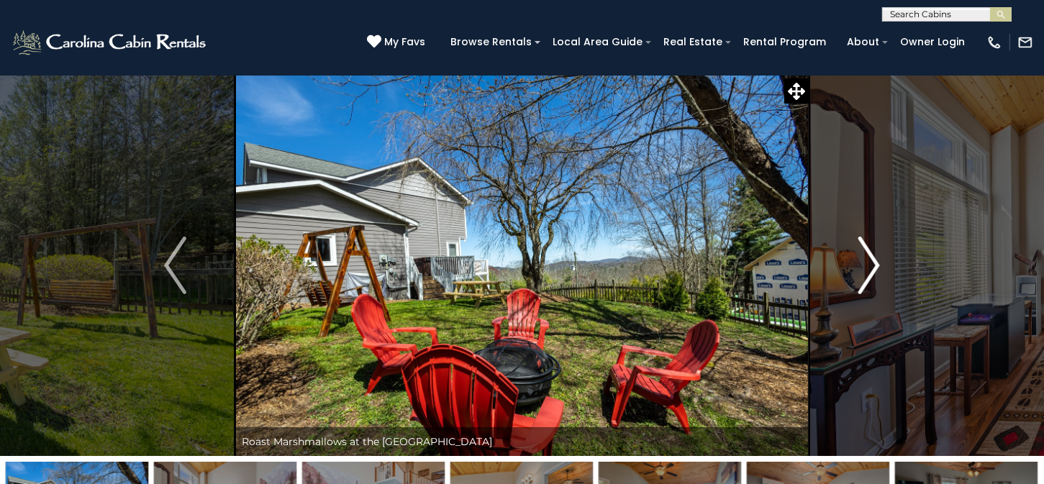
click at [872, 270] on img "Next" at bounding box center [868, 266] width 22 height 58
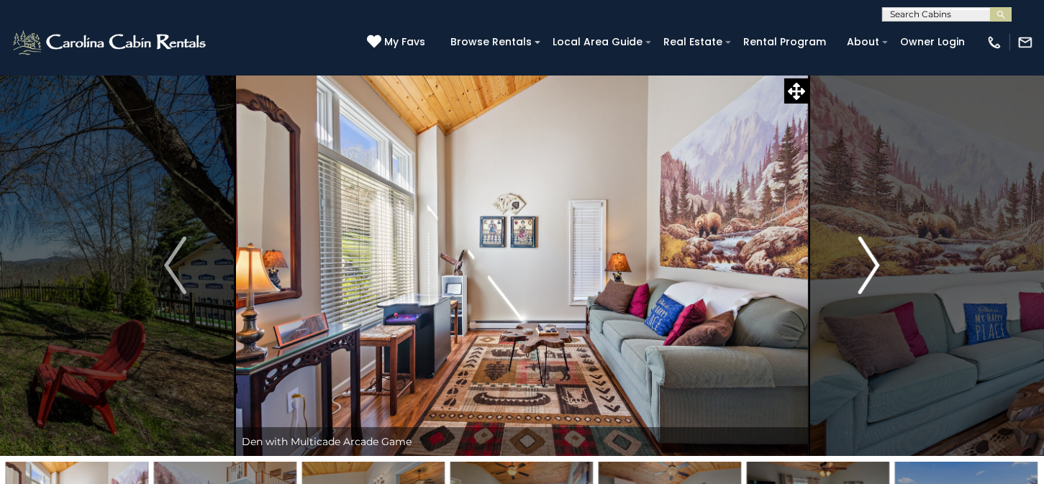
click at [872, 270] on img "Next" at bounding box center [868, 266] width 22 height 58
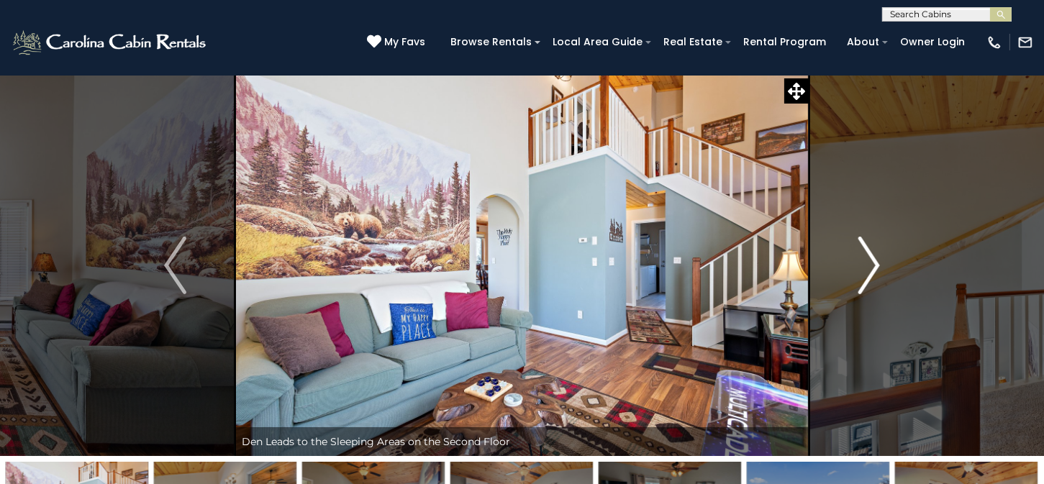
click at [872, 270] on img "Next" at bounding box center [868, 266] width 22 height 58
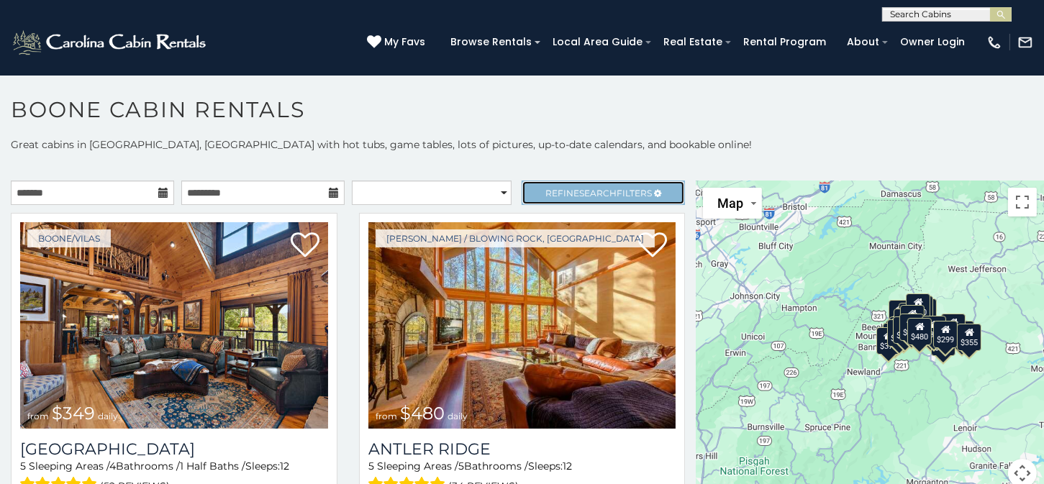
click at [547, 188] on span "Refine Search Filters" at bounding box center [598, 193] width 106 height 11
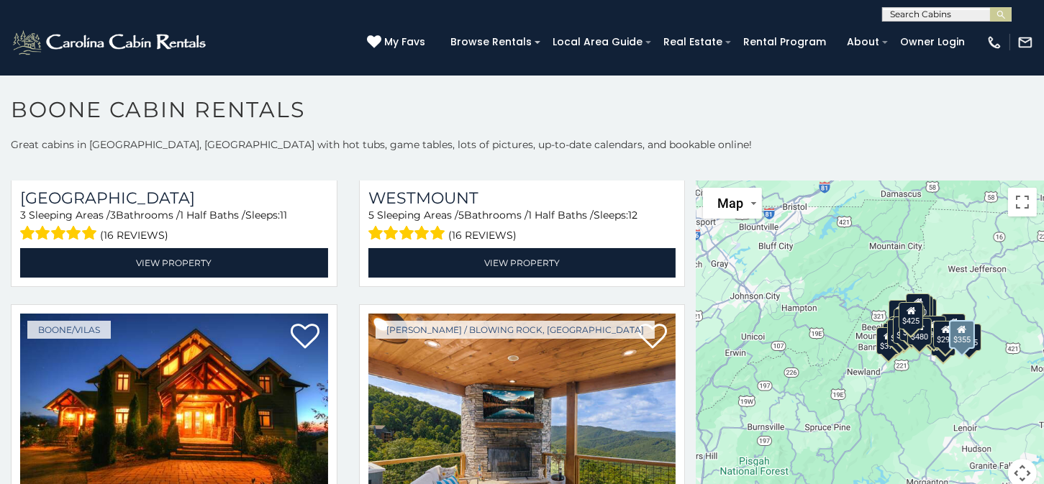
scroll to position [1223, 0]
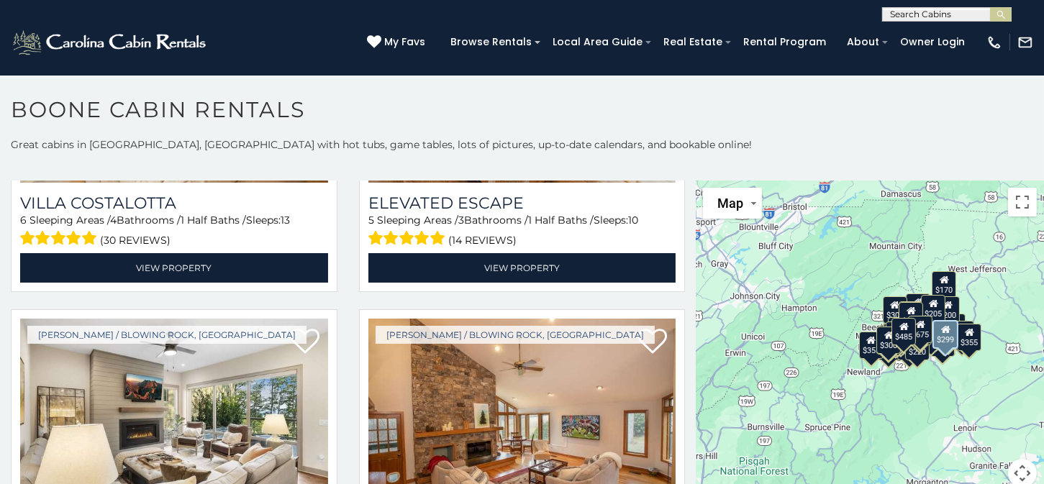
scroll to position [6422, 0]
